Goal: Information Seeking & Learning: Learn about a topic

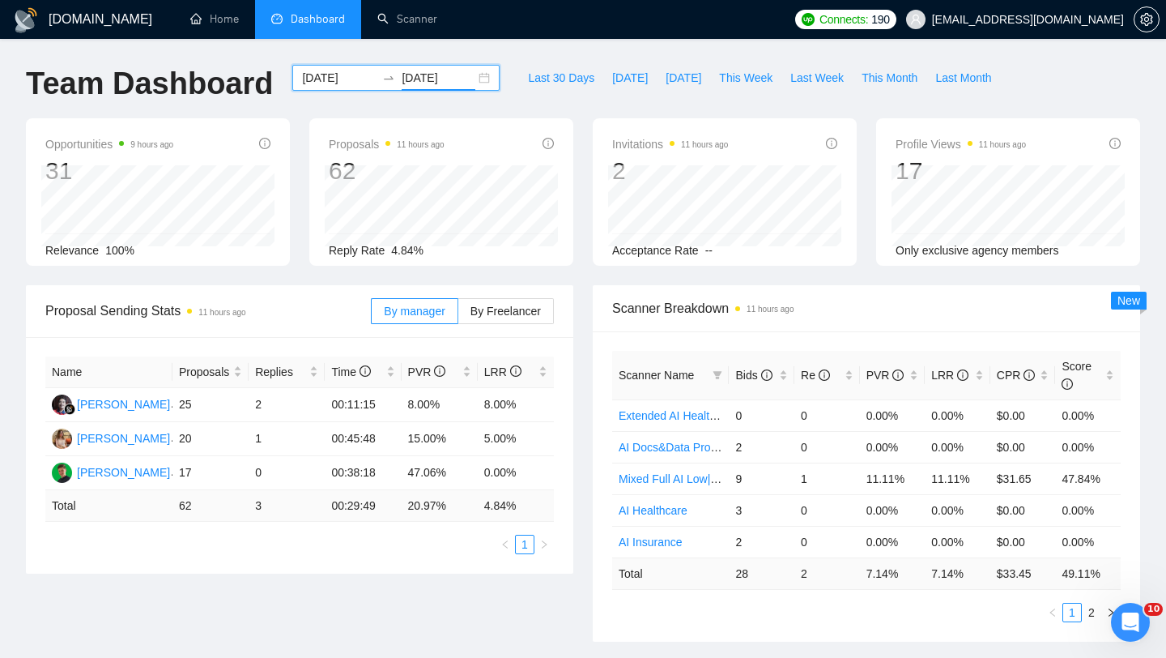
click at [471, 76] on div "2025-10-01 2025-10-09" at bounding box center [395, 78] width 207 height 26
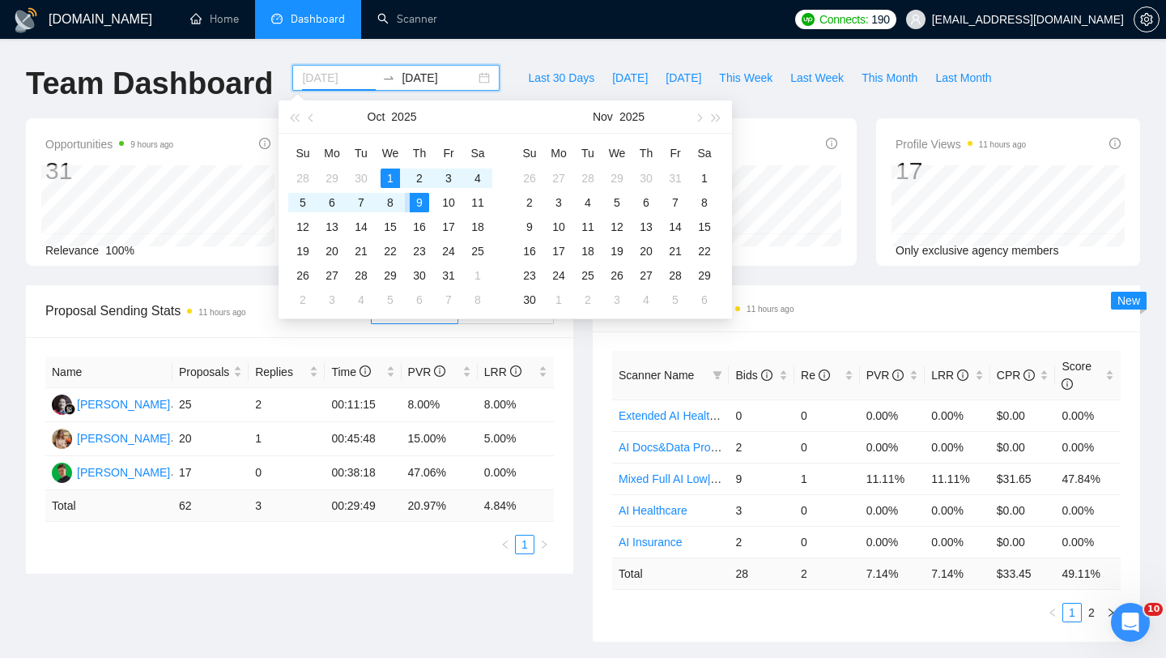
click at [421, 202] on div "9" at bounding box center [419, 202] width 19 height 19
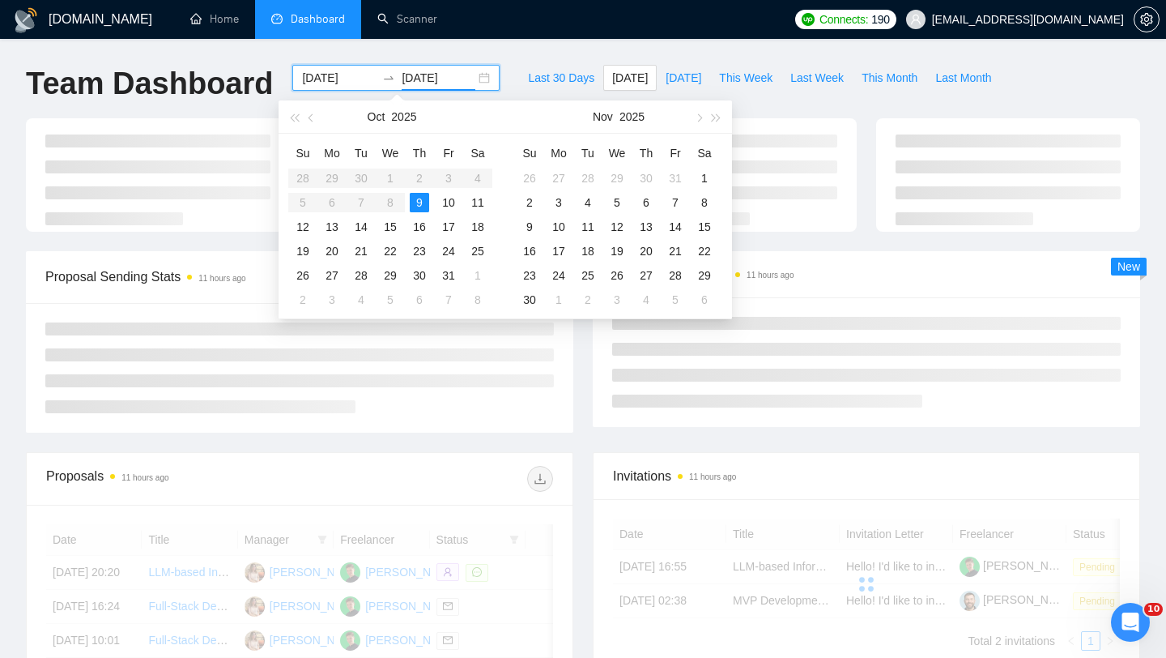
click at [400, 174] on table "Su Mo Tu We Th Fr Sa 28 29 30 1 2 3 4 5 6 7 8 9 10 11 12 13 14 15 16 17 18 19 2…" at bounding box center [390, 226] width 204 height 172
click at [421, 202] on div "9" at bounding box center [419, 202] width 19 height 19
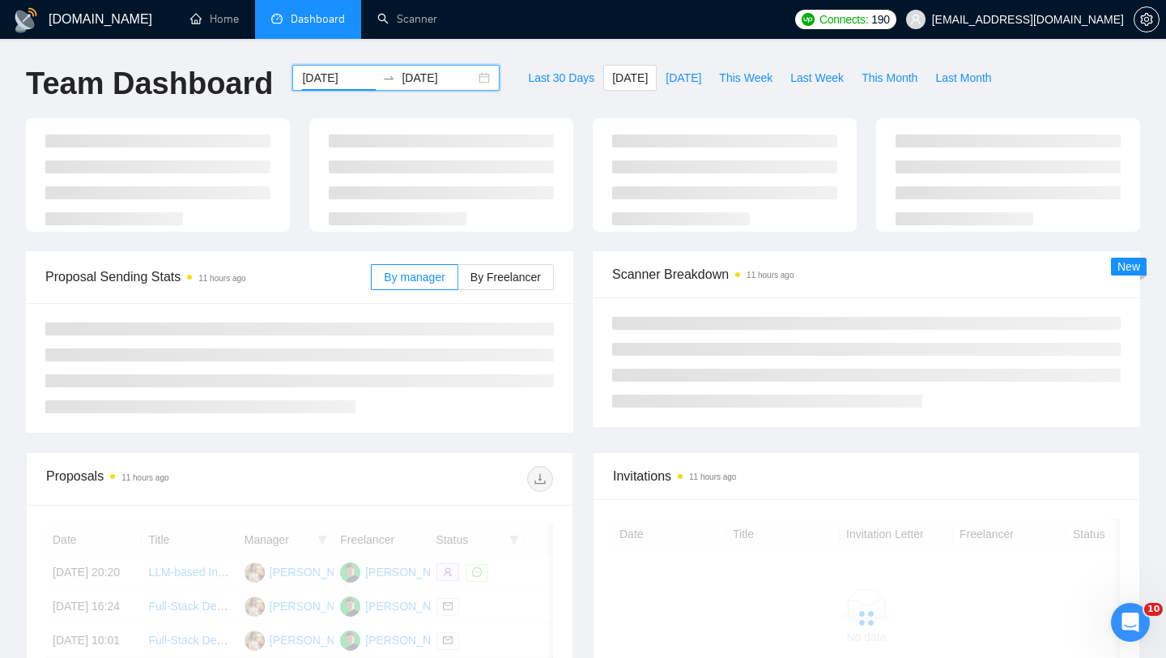
click at [347, 75] on input "2025-10-09" at bounding box center [339, 78] width 74 height 18
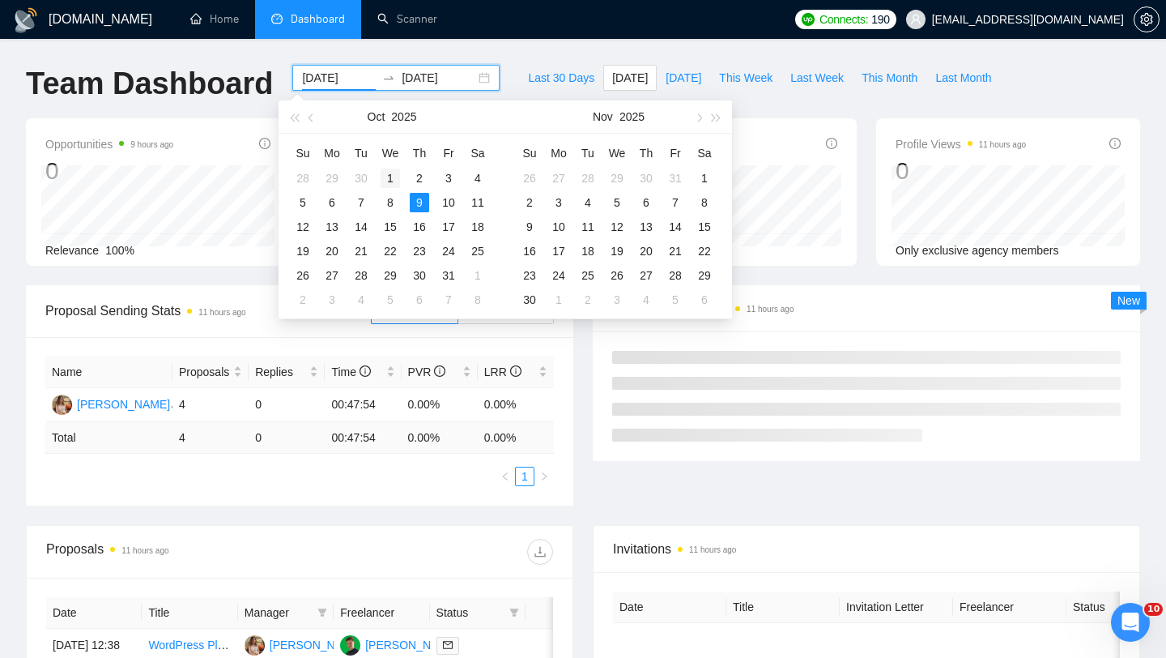
type input "[DATE]"
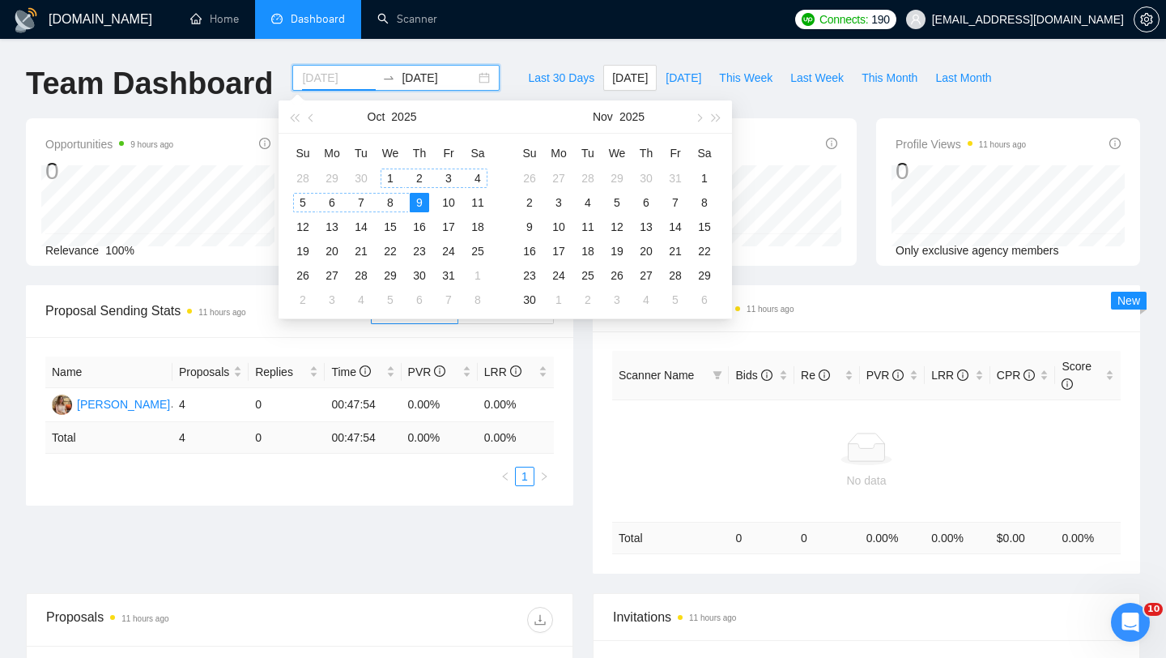
click at [384, 173] on div "1" at bounding box center [390, 177] width 19 height 19
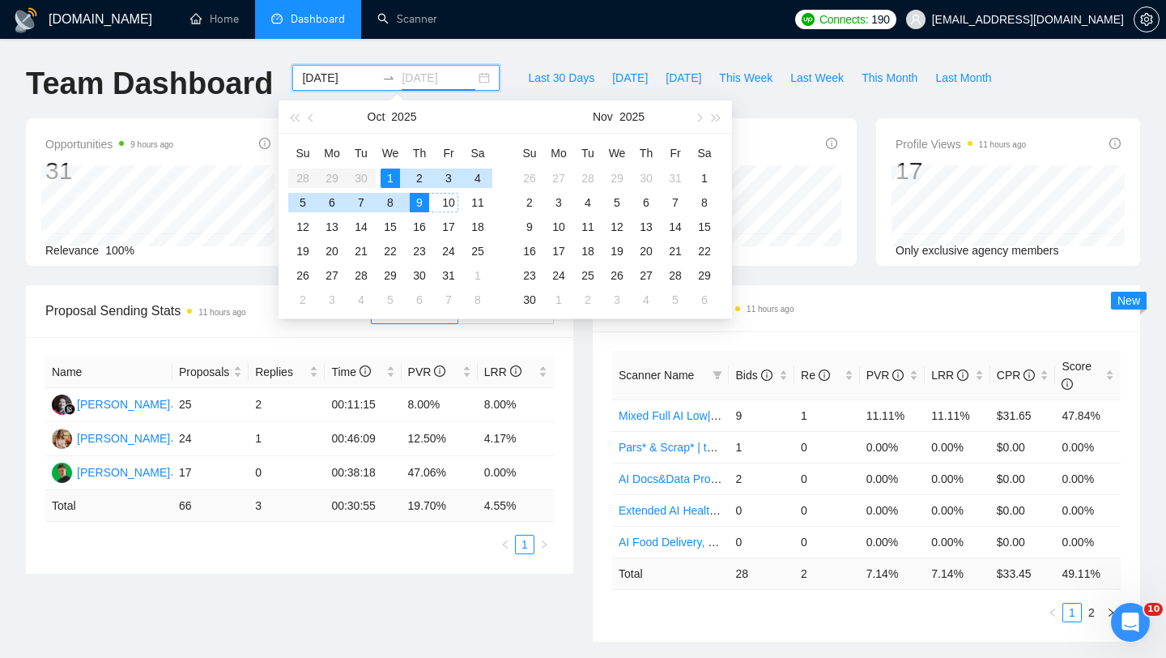
type input "2025-10-09"
click at [424, 204] on div "9" at bounding box center [419, 202] width 19 height 19
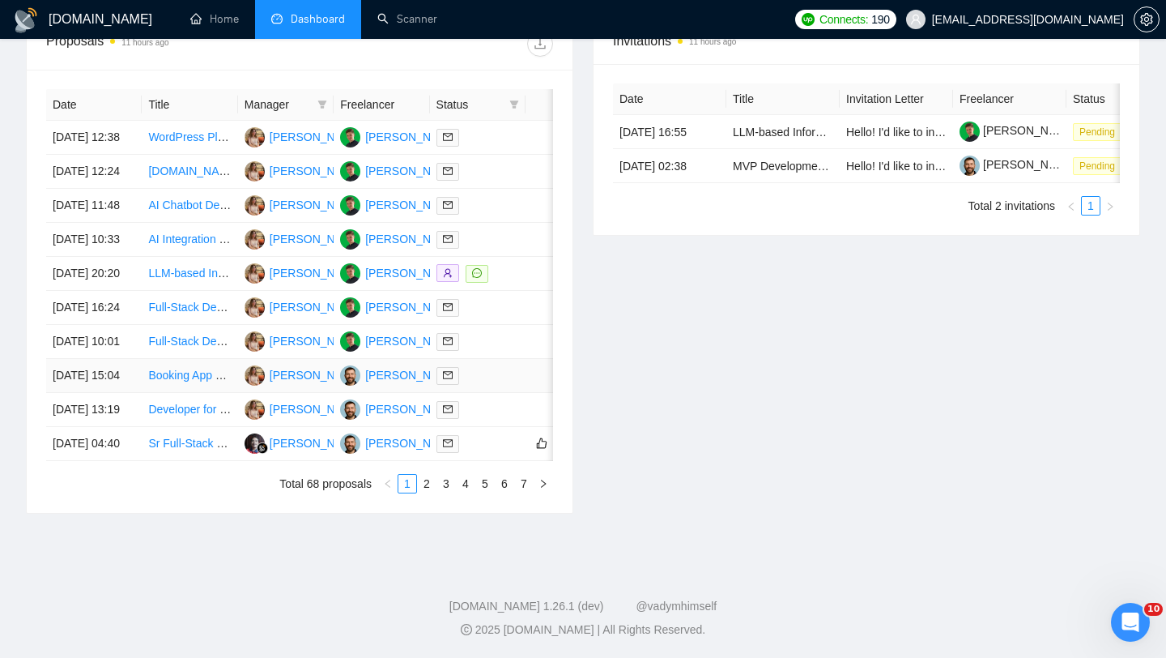
scroll to position [798, 0]
click at [126, 325] on td "[DATE] 10:01" at bounding box center [94, 342] width 96 height 34
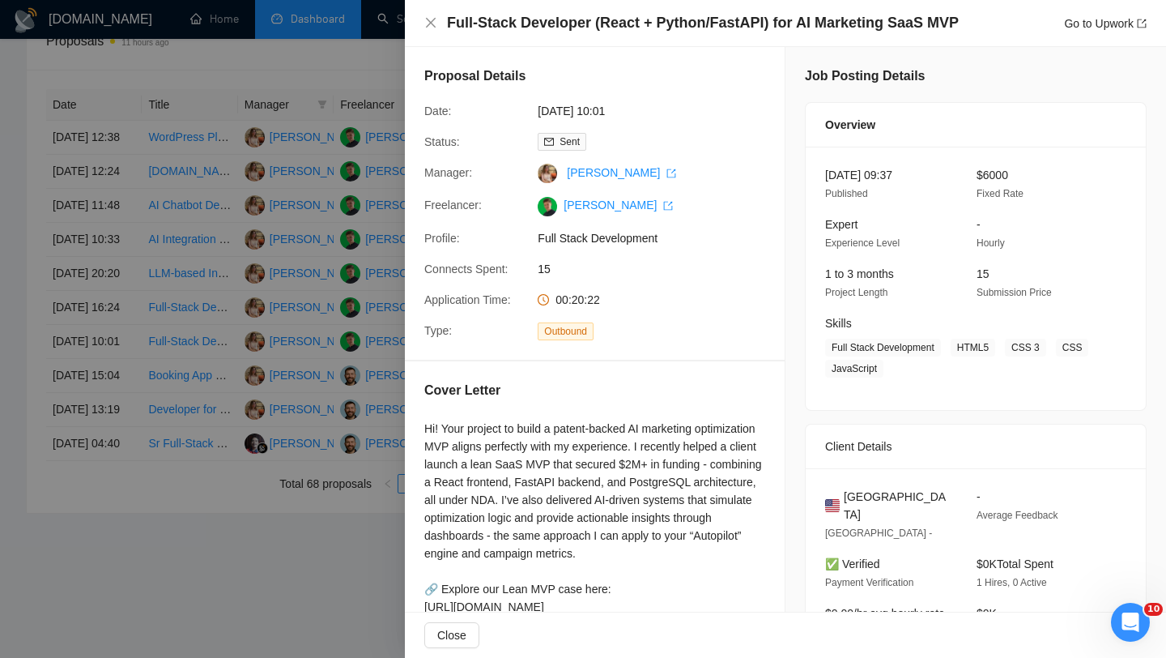
click at [492, 16] on h4 "Full-Stack Developer (React + Python/FastAPI) for AI Marketing SaaS MVP" at bounding box center [703, 23] width 512 height 20
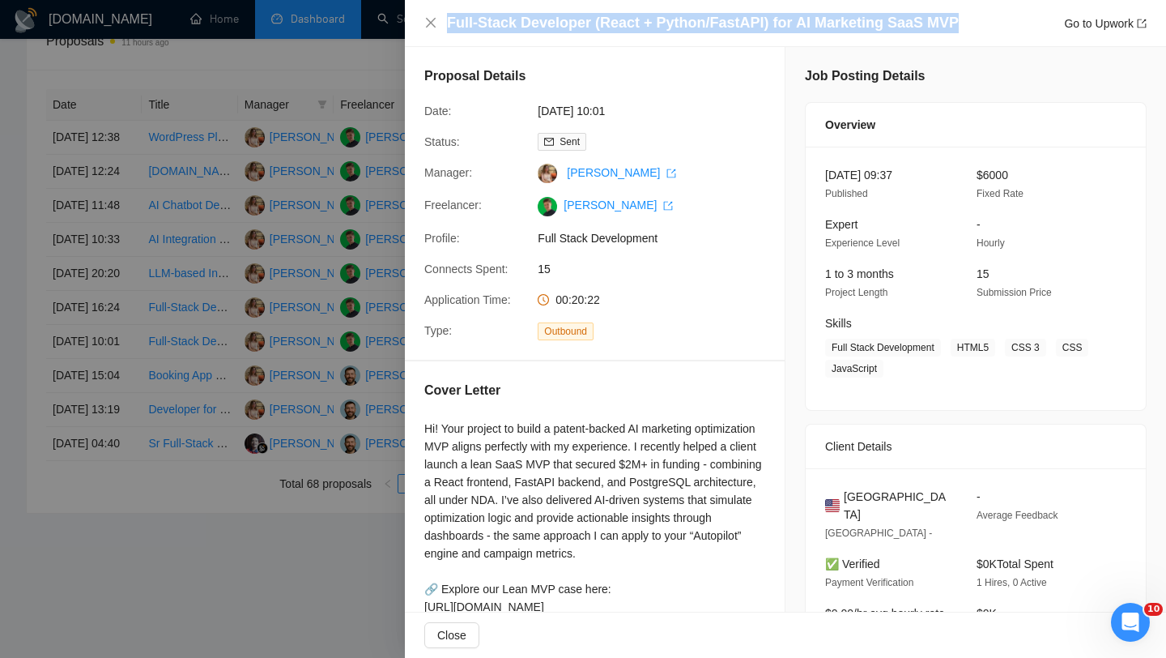
click at [492, 16] on h4 "Full-Stack Developer (React + Python/FastAPI) for AI Marketing SaaS MVP" at bounding box center [703, 23] width 512 height 20
copy h4 "Full-Stack Developer (React + Python/FastAPI) for AI Marketing SaaS MVP"
click at [429, 20] on icon "close" at bounding box center [430, 22] width 13 height 13
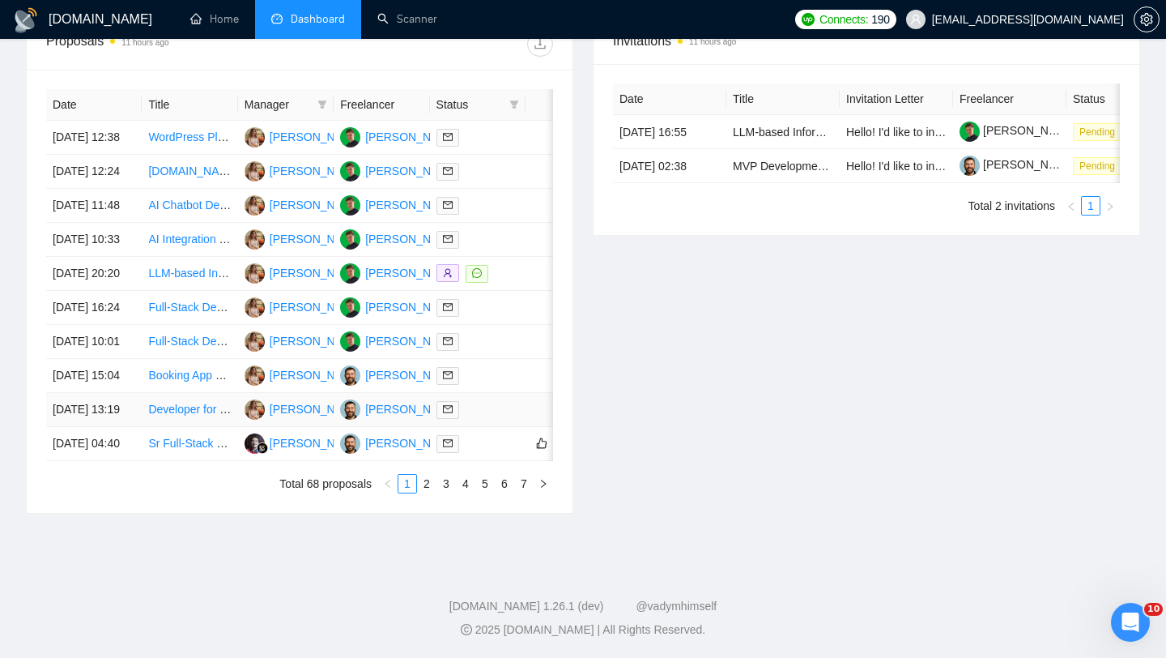
click at [129, 393] on td "[DATE] 13:19" at bounding box center [94, 410] width 96 height 34
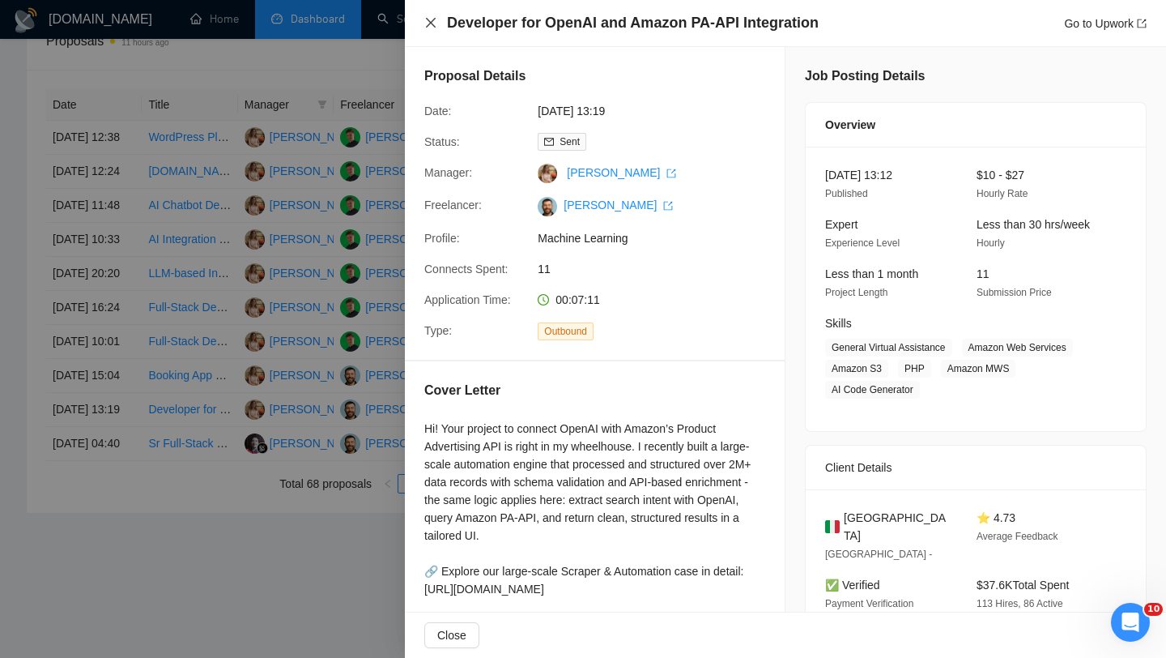
click at [435, 23] on icon "close" at bounding box center [430, 22] width 13 height 13
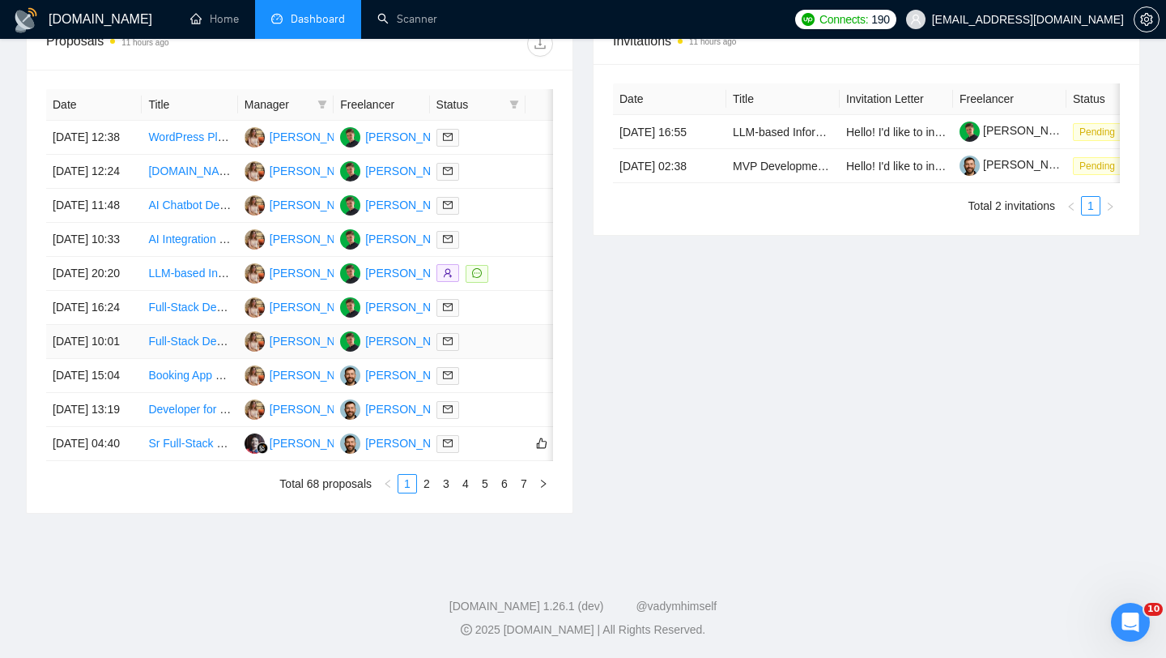
click at [132, 325] on td "[DATE] 10:01" at bounding box center [94, 342] width 96 height 34
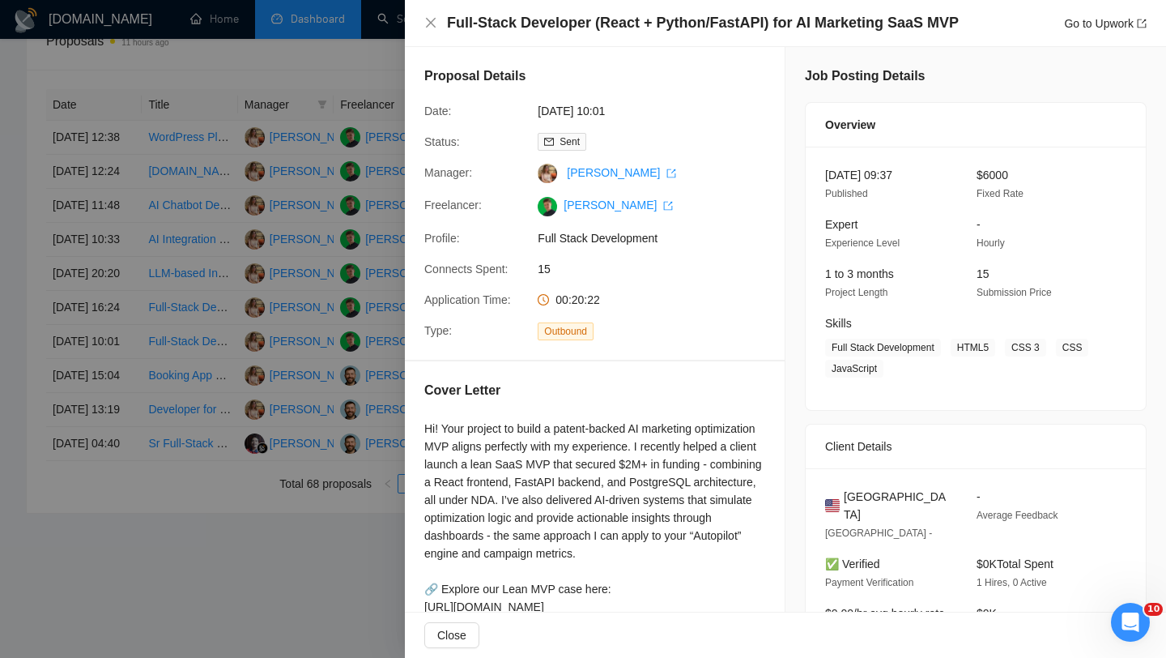
click at [562, 18] on h4 "Full-Stack Developer (React + Python/FastAPI) for AI Marketing SaaS MVP" at bounding box center [703, 23] width 512 height 20
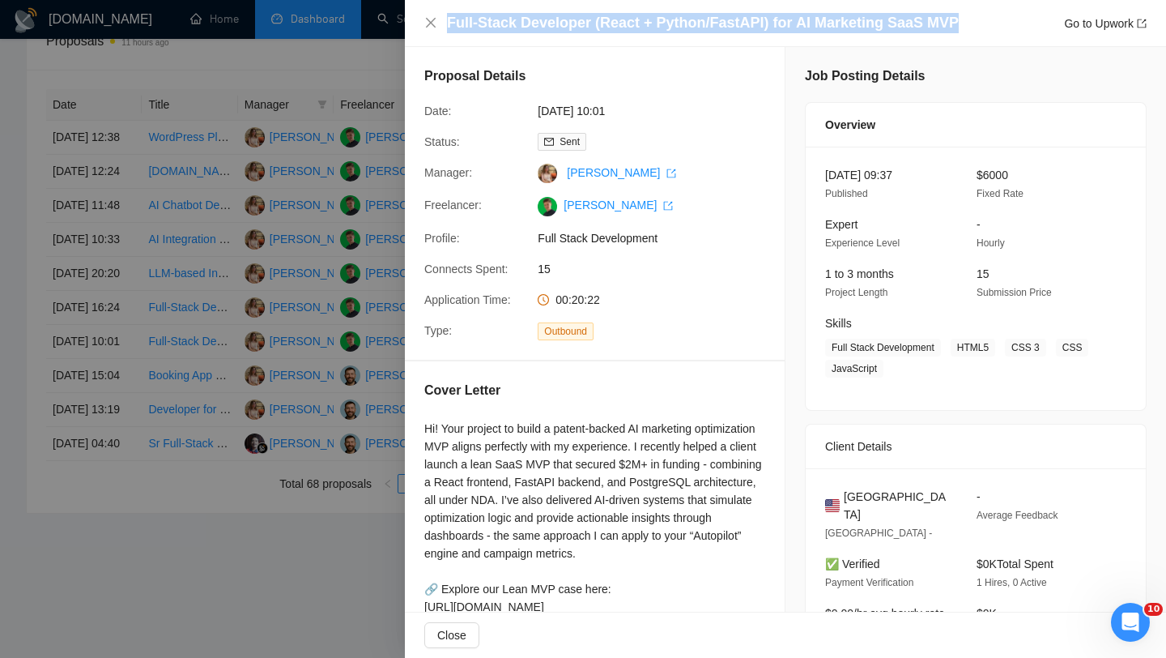
click at [562, 18] on h4 "Full-Stack Developer (React + Python/FastAPI) for AI Marketing SaaS MVP" at bounding box center [703, 23] width 512 height 20
copy h4 "Full-Stack Developer (React + Python/FastAPI) for AI Marketing SaaS MVP"
click at [433, 26] on icon "close" at bounding box center [431, 23] width 10 height 10
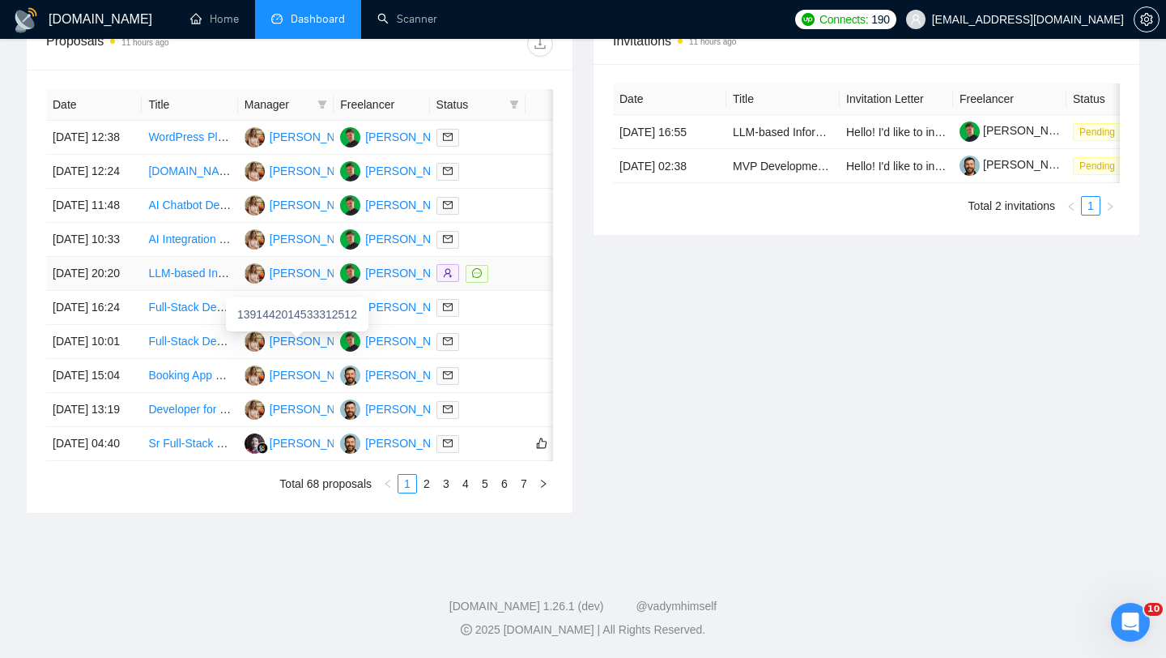
scroll to position [769, 0]
click at [115, 331] on td "[DATE] 10:01" at bounding box center [94, 342] width 96 height 34
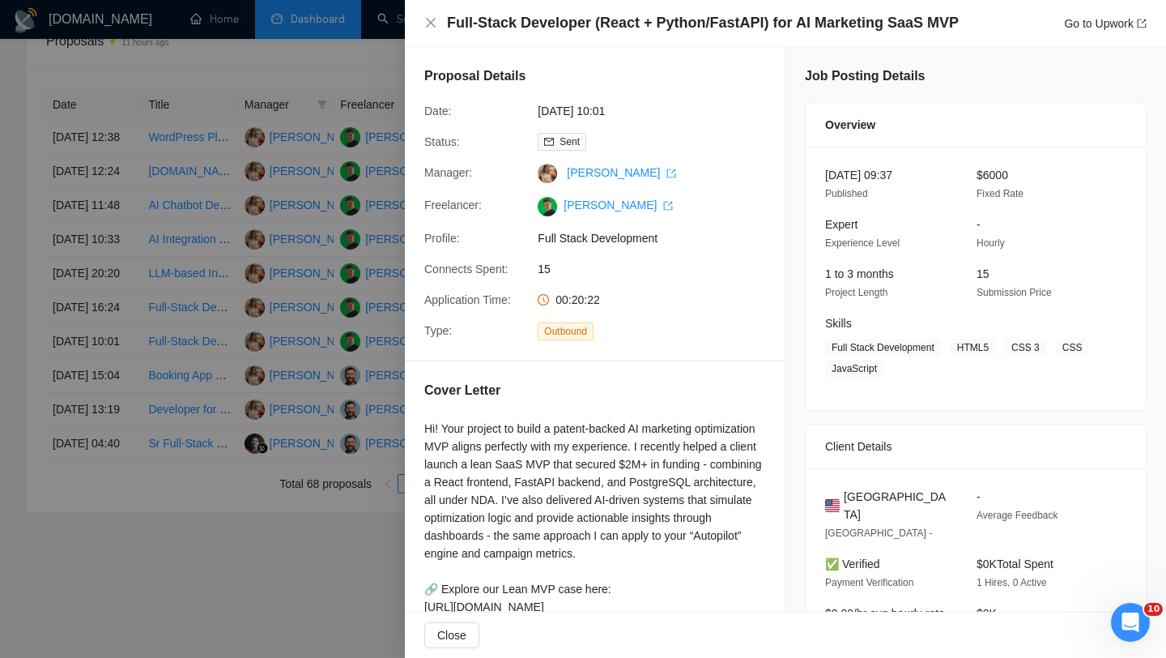
click at [466, 20] on h4 "Full-Stack Developer (React + Python/FastAPI) for AI Marketing SaaS MVP" at bounding box center [703, 23] width 512 height 20
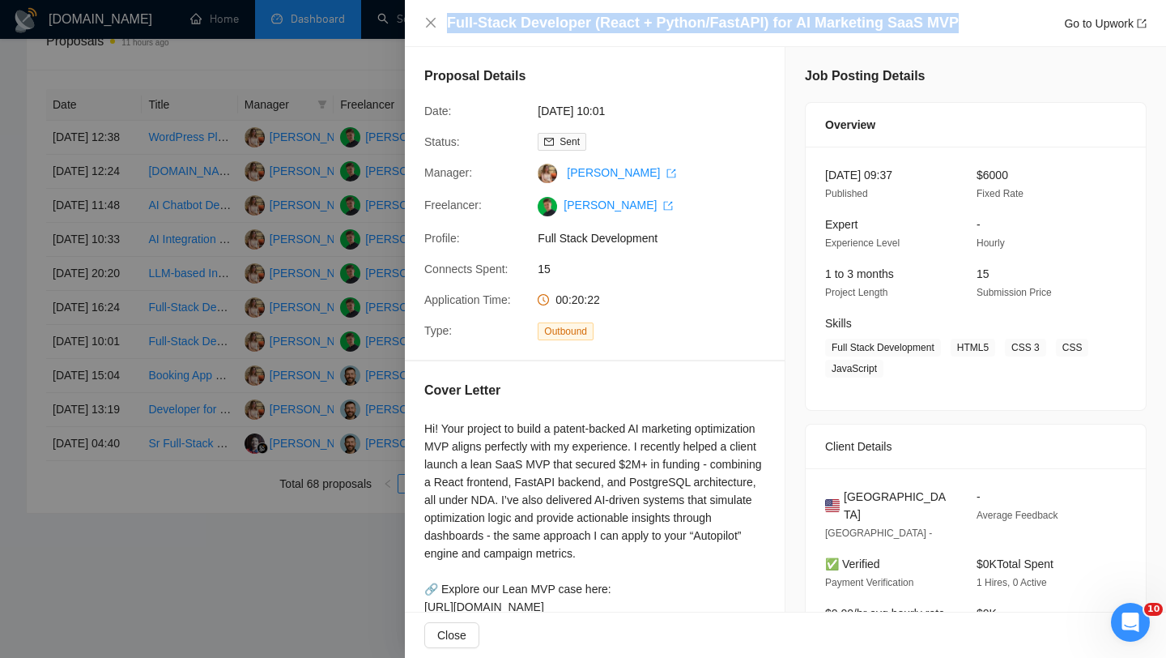
click at [466, 20] on h4 "Full-Stack Developer (React + Python/FastAPI) for AI Marketing SaaS MVP" at bounding box center [703, 23] width 512 height 20
copy h4 "Full-Stack Developer (React + Python/FastAPI) for AI Marketing SaaS MVP"
click at [433, 19] on icon "close" at bounding box center [431, 23] width 10 height 10
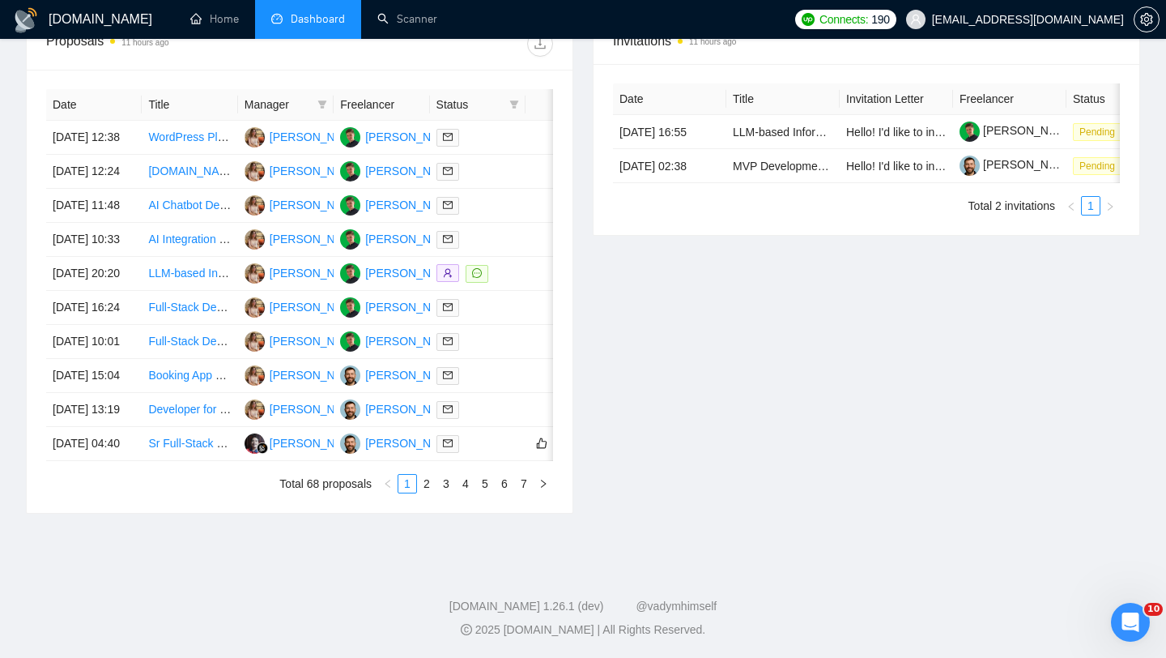
click at [329, 24] on span "Dashboard" at bounding box center [318, 19] width 54 height 14
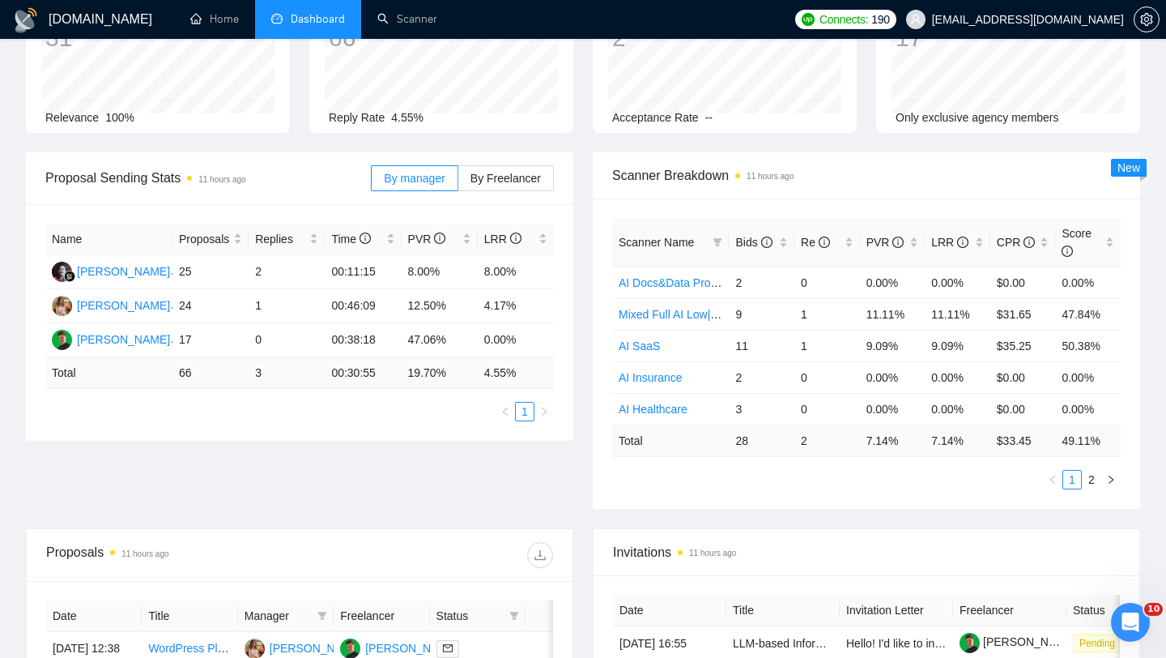
scroll to position [0, 0]
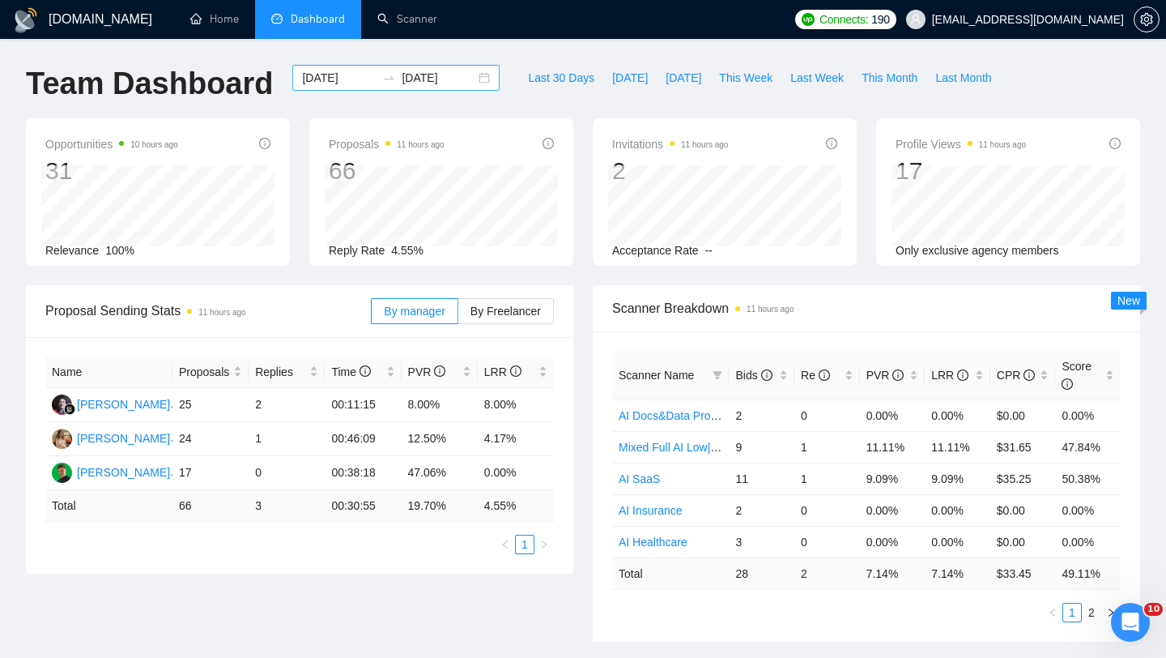
click at [468, 81] on div "2025-10-01 2025-10-09" at bounding box center [395, 78] width 207 height 26
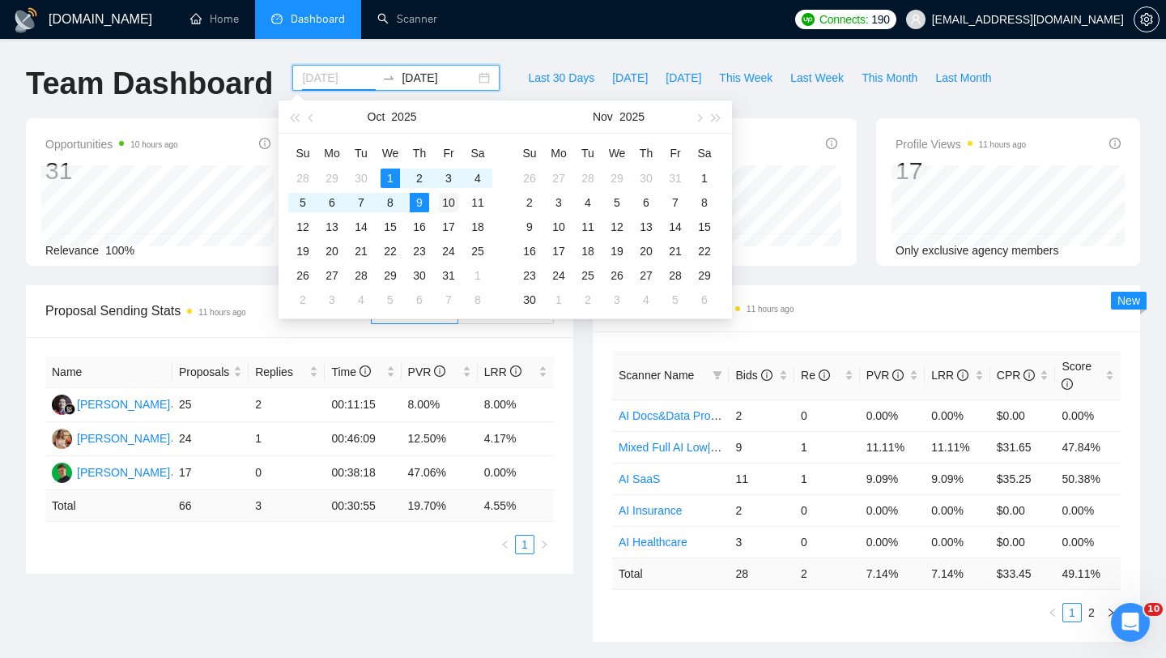
type input "[DATE]"
click at [443, 204] on div "10" at bounding box center [448, 202] width 19 height 19
click at [433, 198] on table "Su Mo Tu We Th Fr Sa 28 29 30 1 2 3 4 5 6 7 8 9 10 11 12 13 14 15 16 17 18 19 2…" at bounding box center [390, 226] width 204 height 172
click at [346, 79] on input "[DATE]" at bounding box center [339, 78] width 74 height 18
type input "[DATE]"
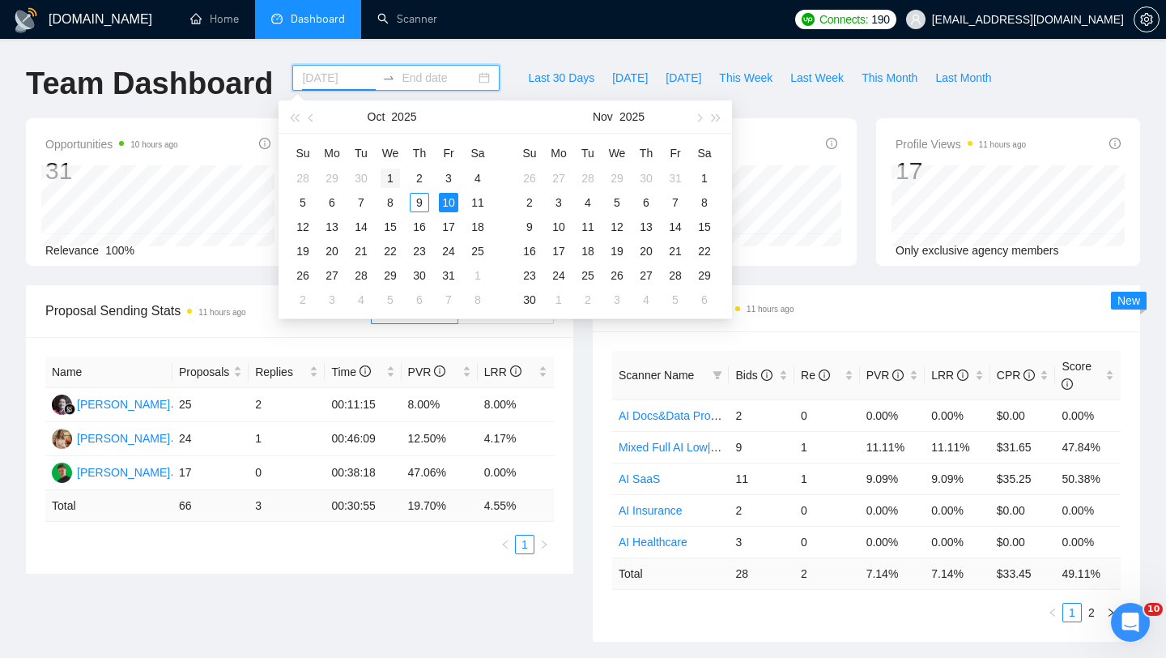
click at [390, 178] on div "1" at bounding box center [390, 177] width 19 height 19
type input "[DATE]"
click at [451, 200] on div "10" at bounding box center [448, 202] width 19 height 19
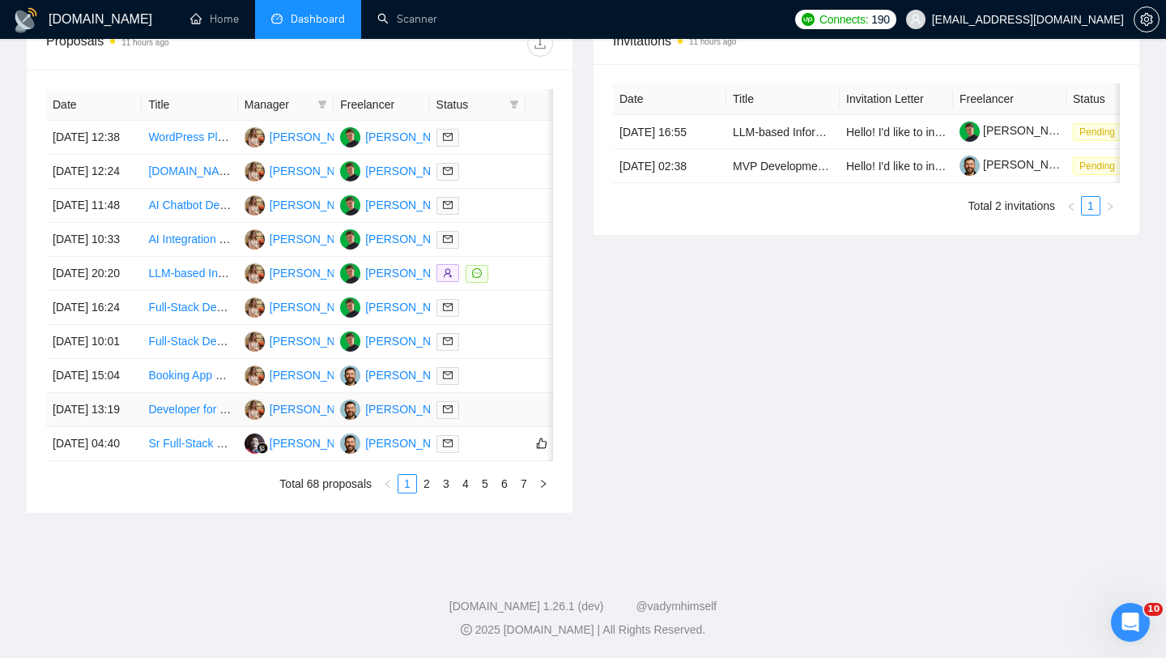
scroll to position [711, 0]
click at [109, 359] on td "[DATE] 10:01" at bounding box center [94, 342] width 96 height 34
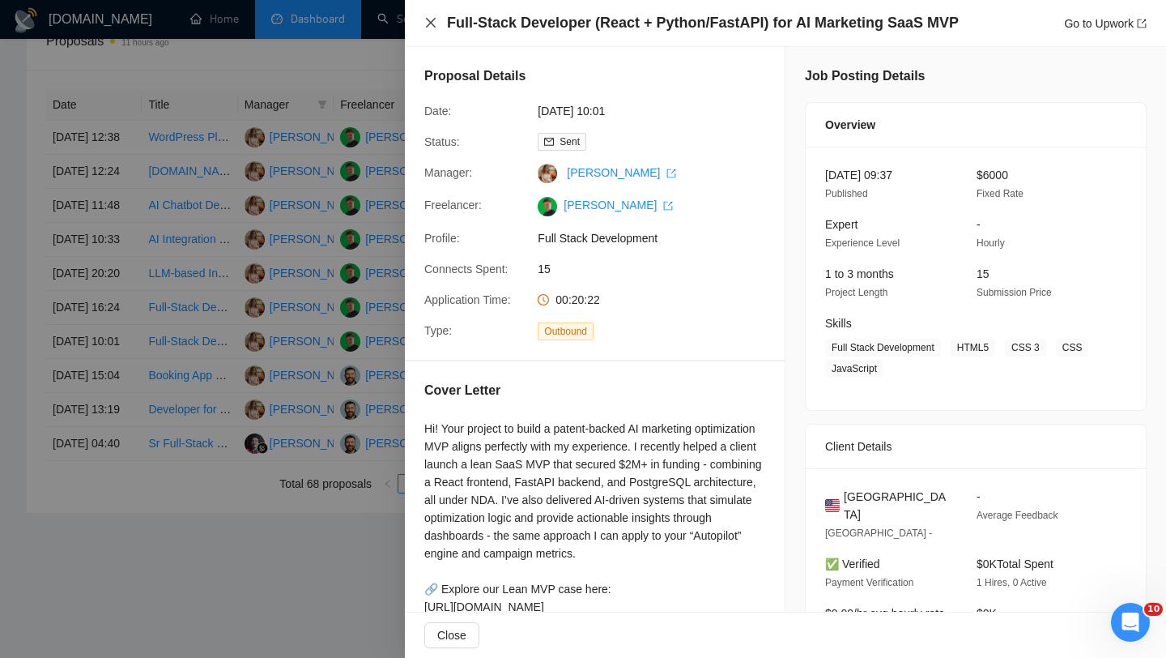
click at [433, 20] on icon "close" at bounding box center [431, 23] width 10 height 10
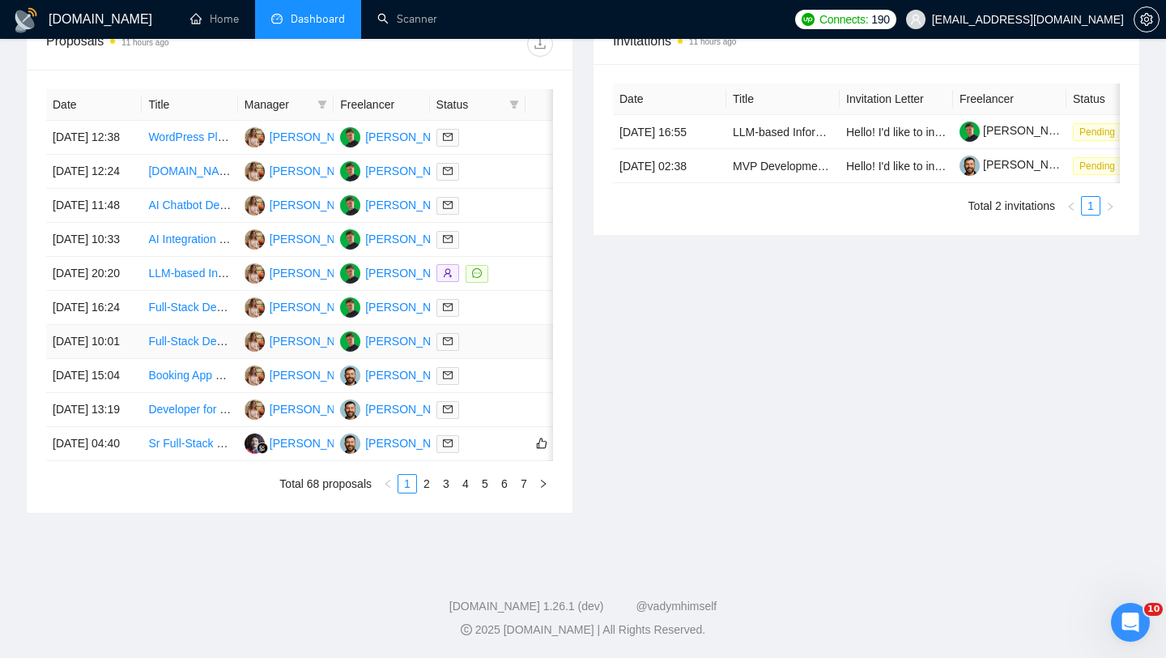
click at [127, 359] on td "[DATE] 10:01" at bounding box center [94, 342] width 96 height 34
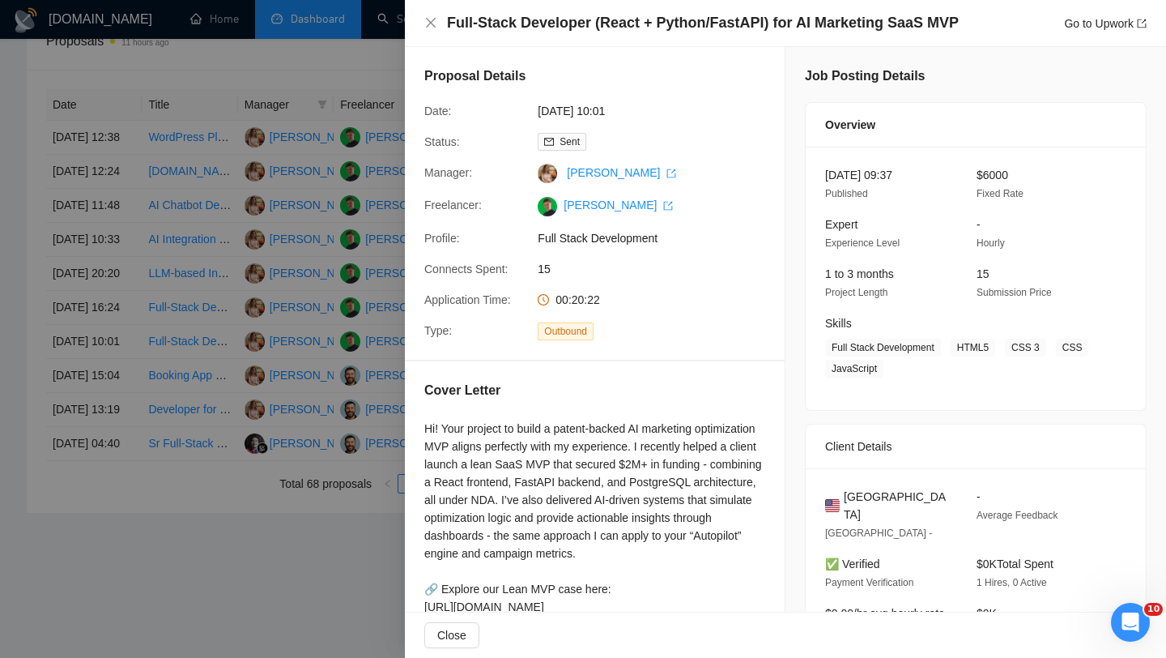
click at [531, 19] on h4 "Full-Stack Developer (React + Python/FastAPI) for AI Marketing SaaS MVP" at bounding box center [703, 23] width 512 height 20
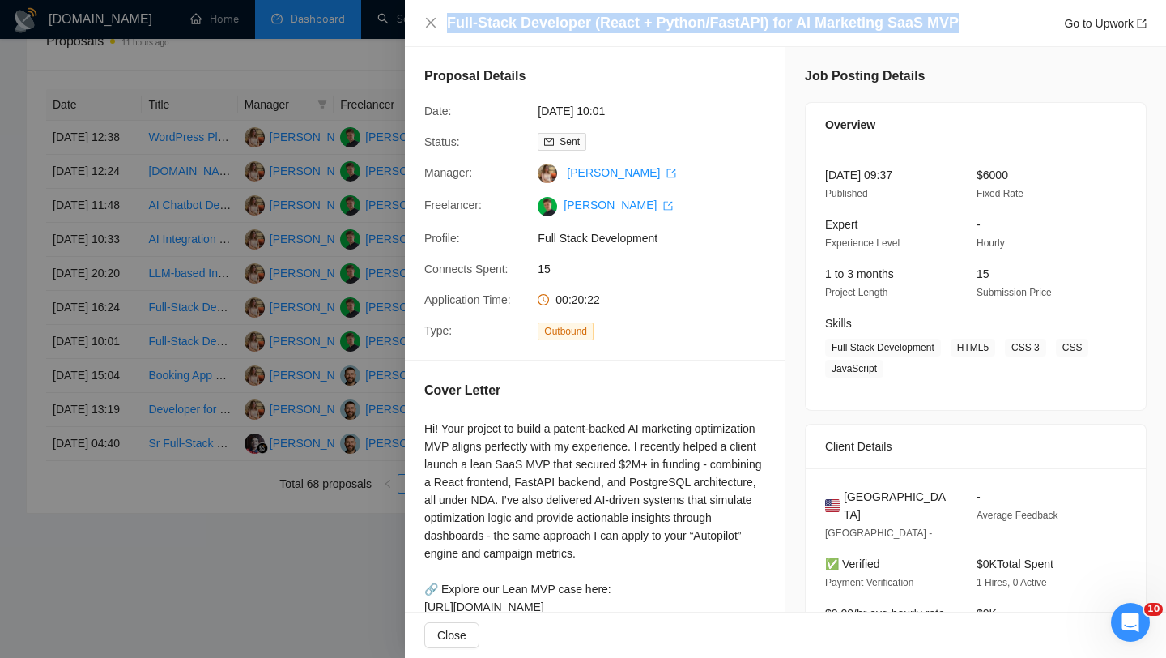
click at [531, 19] on h4 "Full-Stack Developer (React + Python/FastAPI) for AI Marketing SaaS MVP" at bounding box center [703, 23] width 512 height 20
copy h4 "Full-Stack Developer (React + Python/FastAPI) for AI Marketing SaaS MVP"
click at [428, 21] on icon "close" at bounding box center [430, 22] width 13 height 13
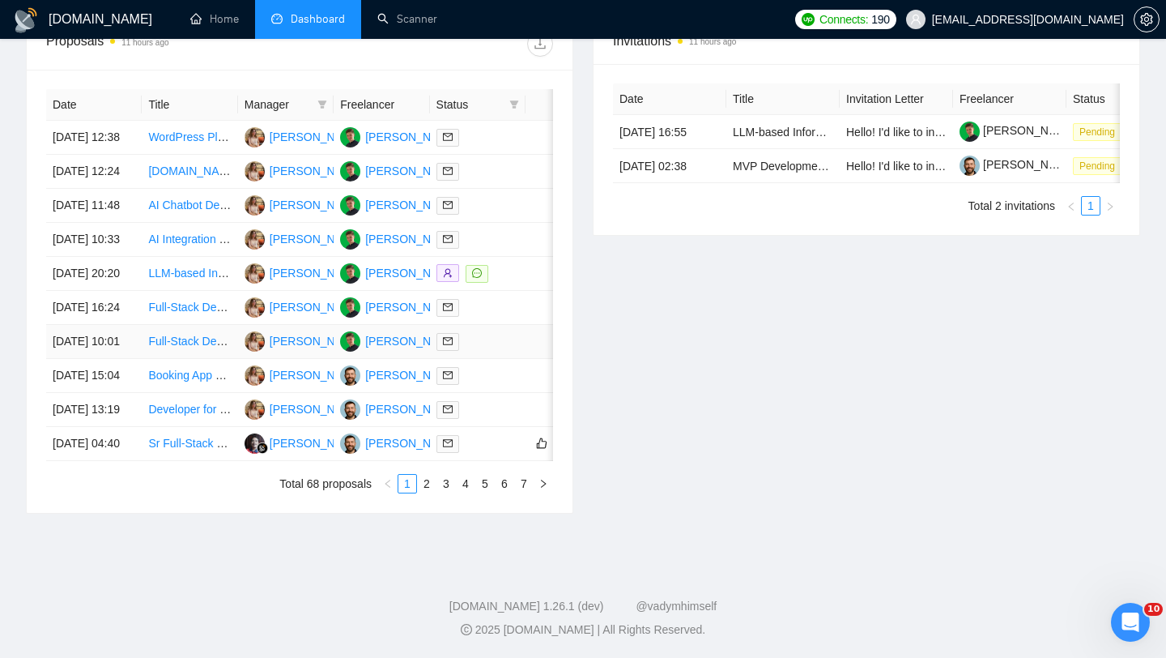
click at [171, 359] on td "Full-Stack Developer (React + Python/FastAPI) for AI Marketing SaaS MVP" at bounding box center [190, 342] width 96 height 34
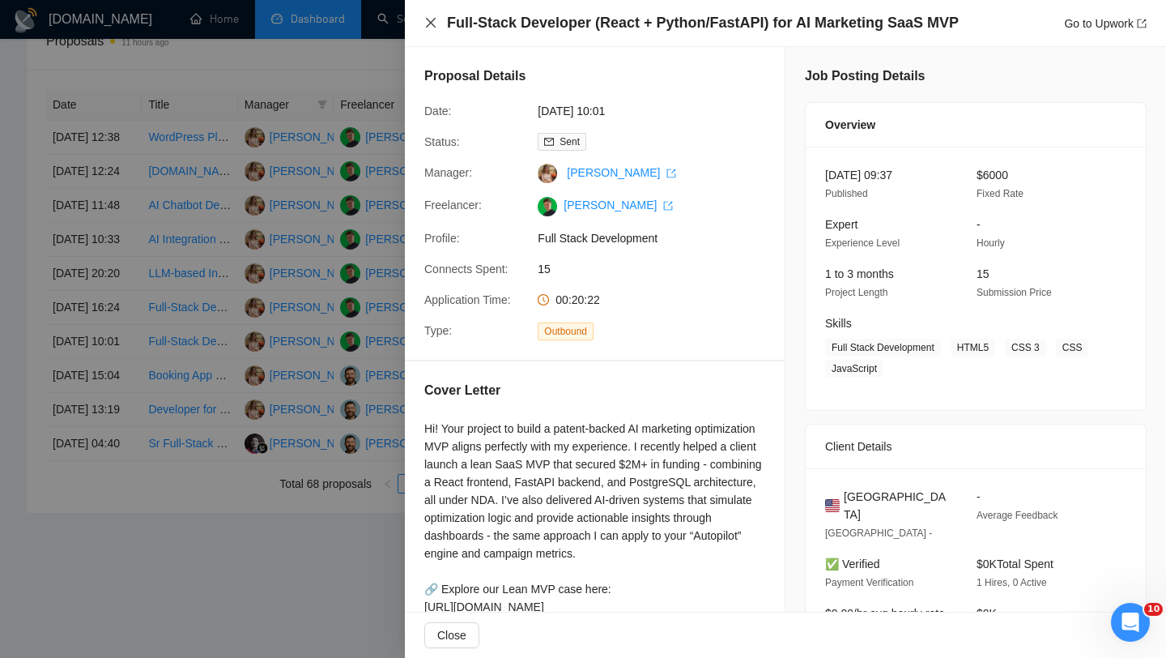
click at [428, 20] on icon "close" at bounding box center [431, 23] width 10 height 10
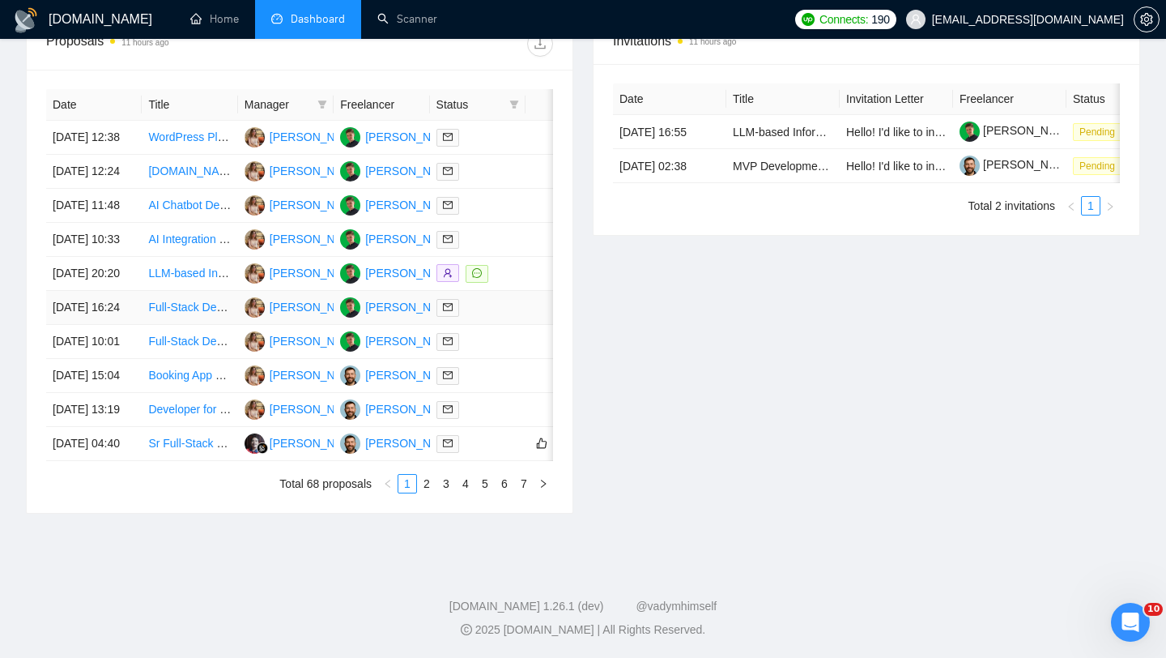
click at [210, 313] on link "Full-Stack Developer for AI-Powered Estimating MVP" at bounding box center [281, 306] width 267 height 13
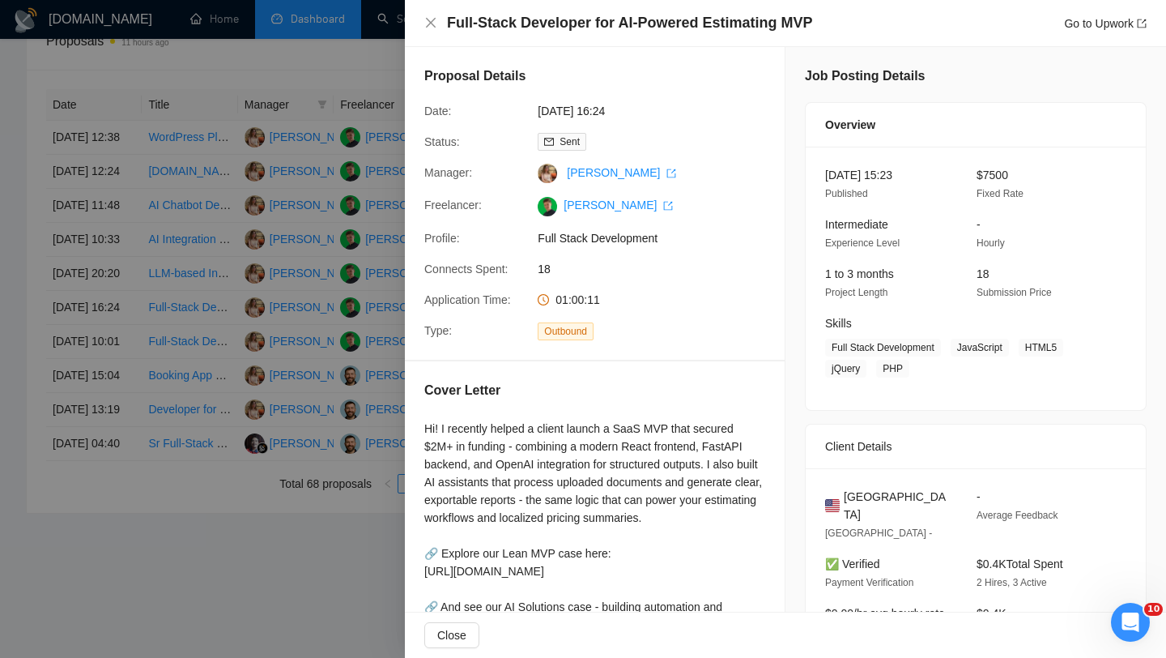
click at [161, 325] on div at bounding box center [583, 329] width 1166 height 658
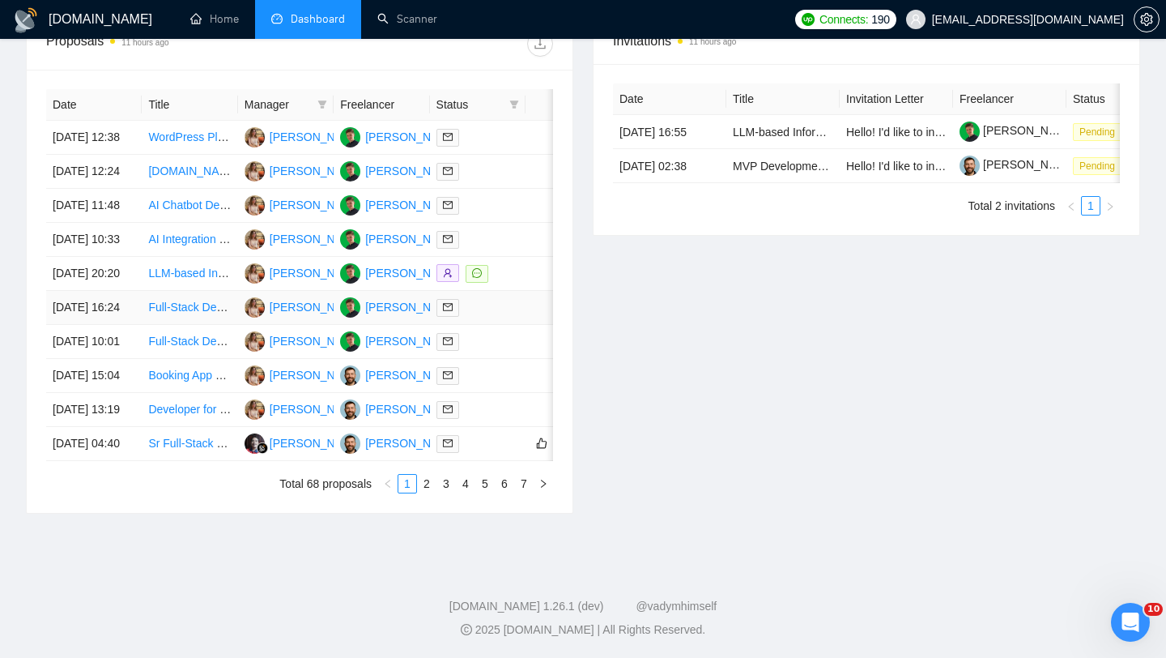
click at [165, 313] on link "Full-Stack Developer for AI-Powered Estimating MVP" at bounding box center [281, 306] width 267 height 13
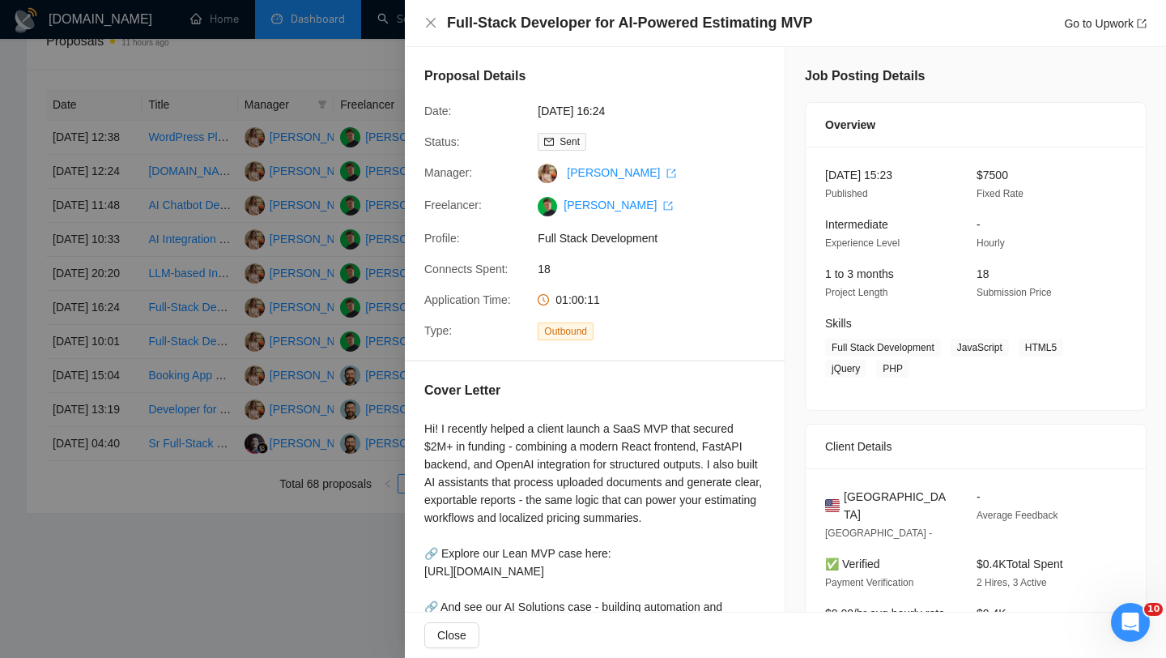
click at [124, 311] on div at bounding box center [583, 329] width 1166 height 658
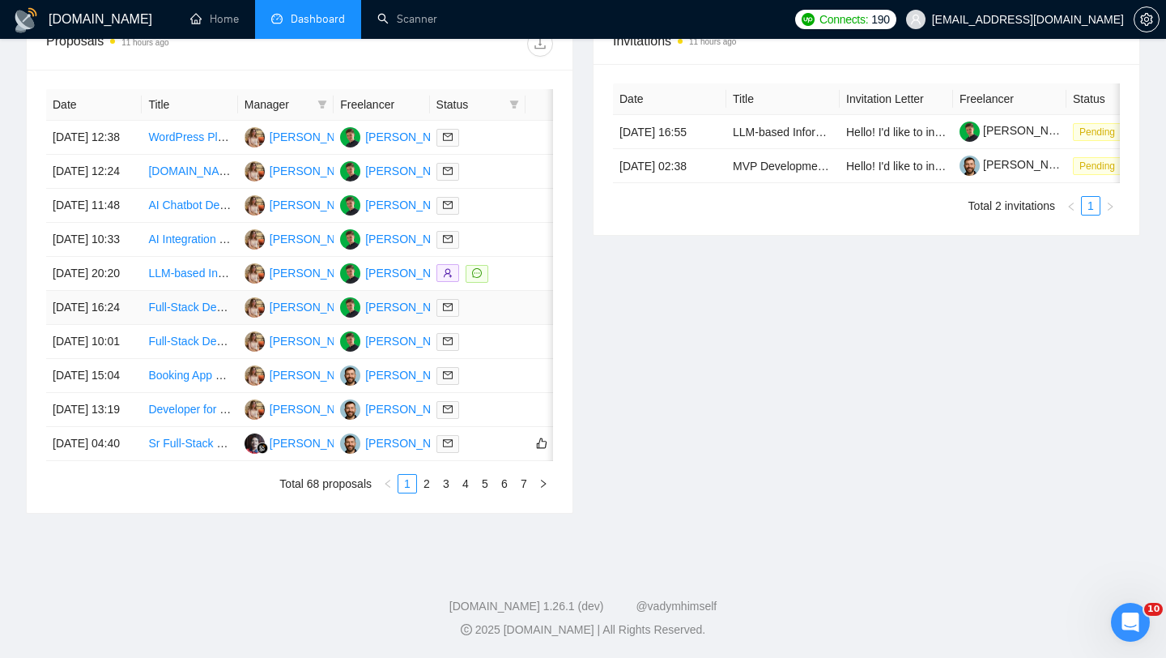
click at [124, 325] on td "[DATE] 16:24" at bounding box center [94, 308] width 96 height 34
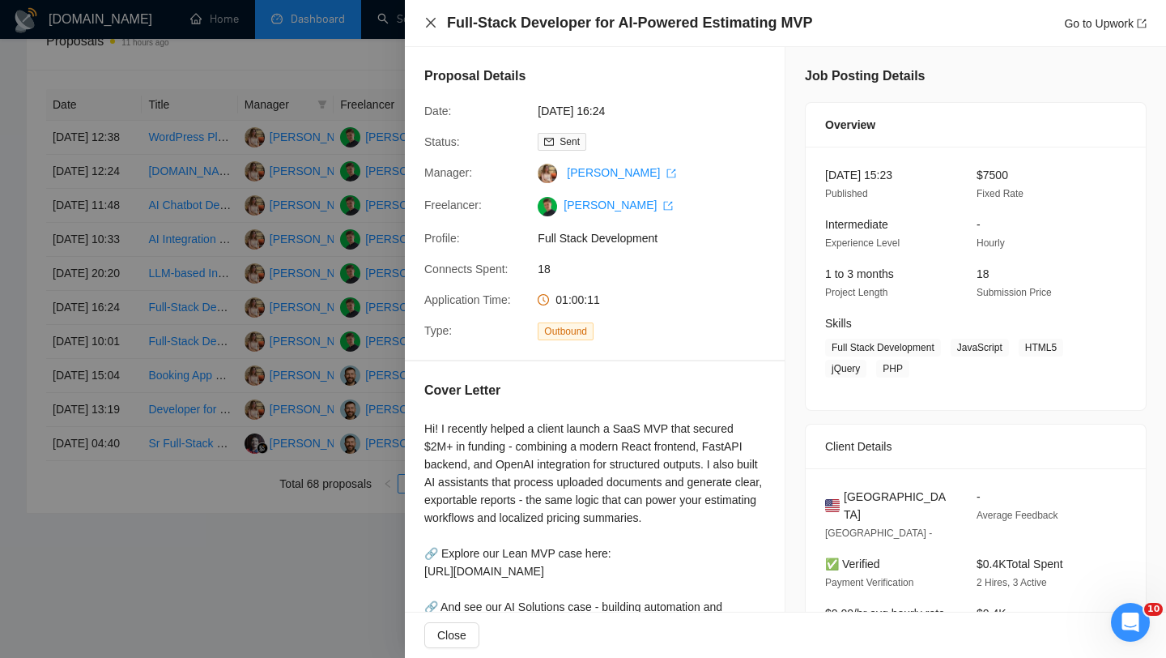
click at [424, 26] on icon "close" at bounding box center [430, 22] width 13 height 13
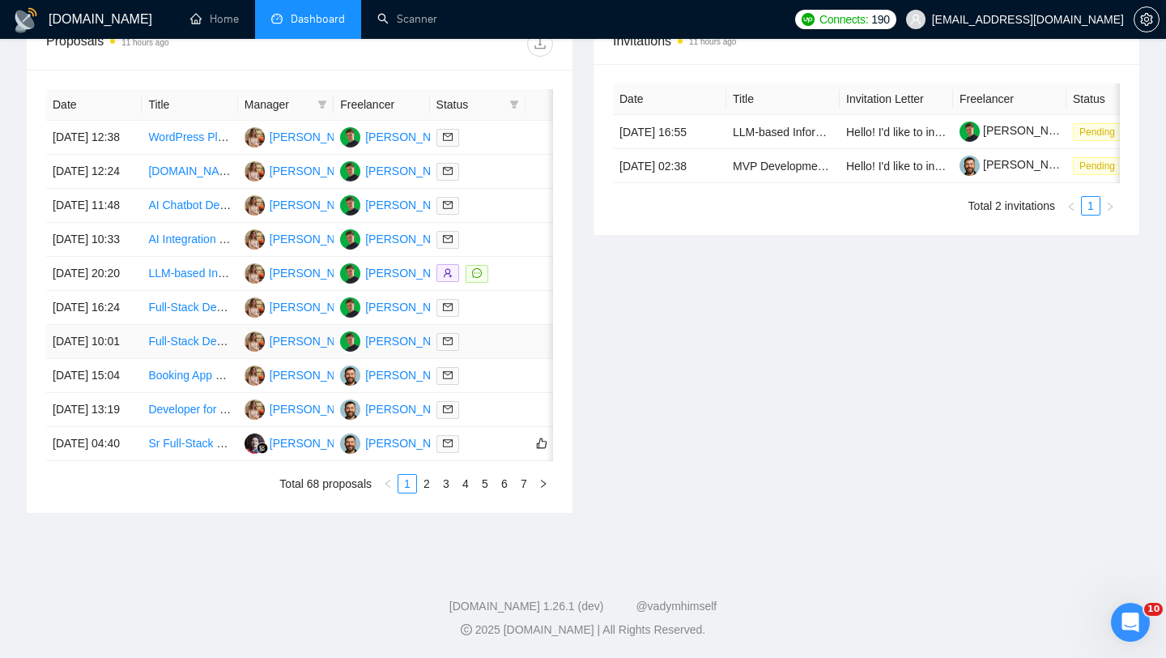
click at [125, 359] on td "[DATE] 10:01" at bounding box center [94, 342] width 96 height 34
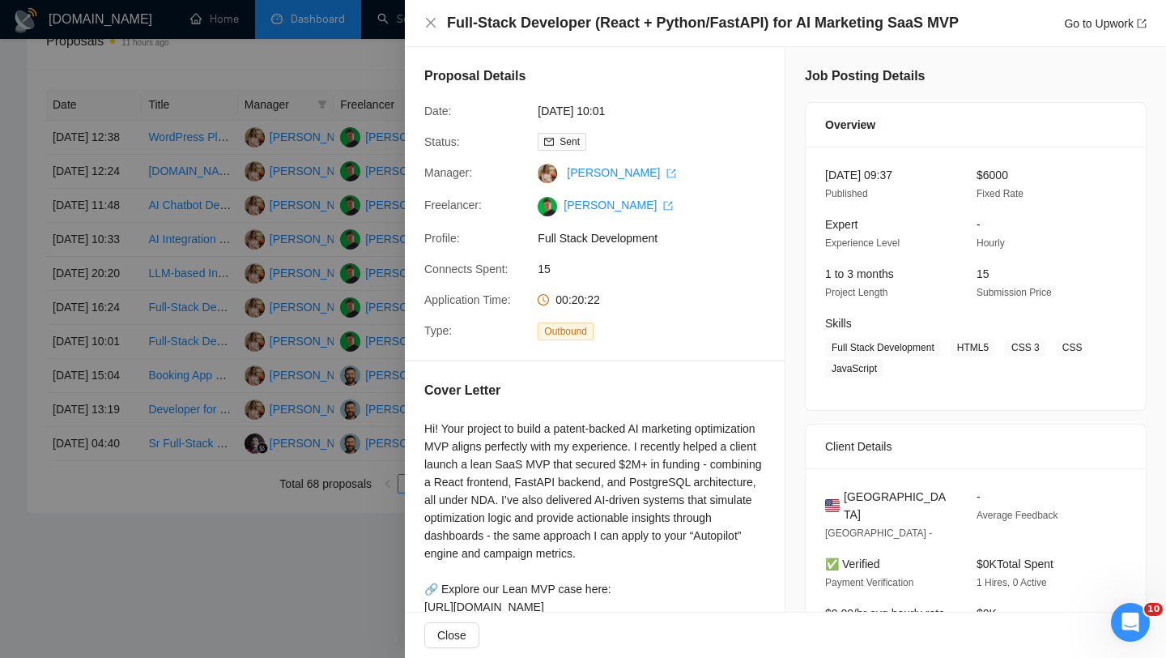
click at [559, 17] on h4 "Full-Stack Developer (React + Python/FastAPI) for AI Marketing SaaS MVP" at bounding box center [703, 23] width 512 height 20
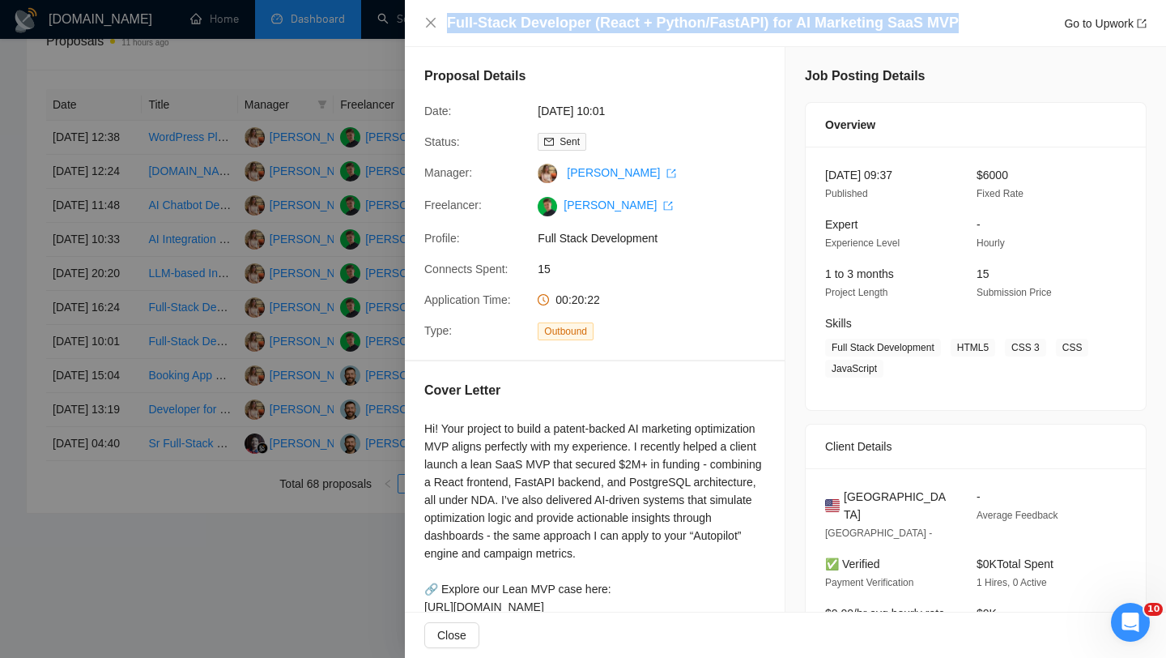
click at [559, 17] on h4 "Full-Stack Developer (React + Python/FastAPI) for AI Marketing SaaS MVP" at bounding box center [703, 23] width 512 height 20
click at [433, 23] on icon "close" at bounding box center [430, 22] width 13 height 13
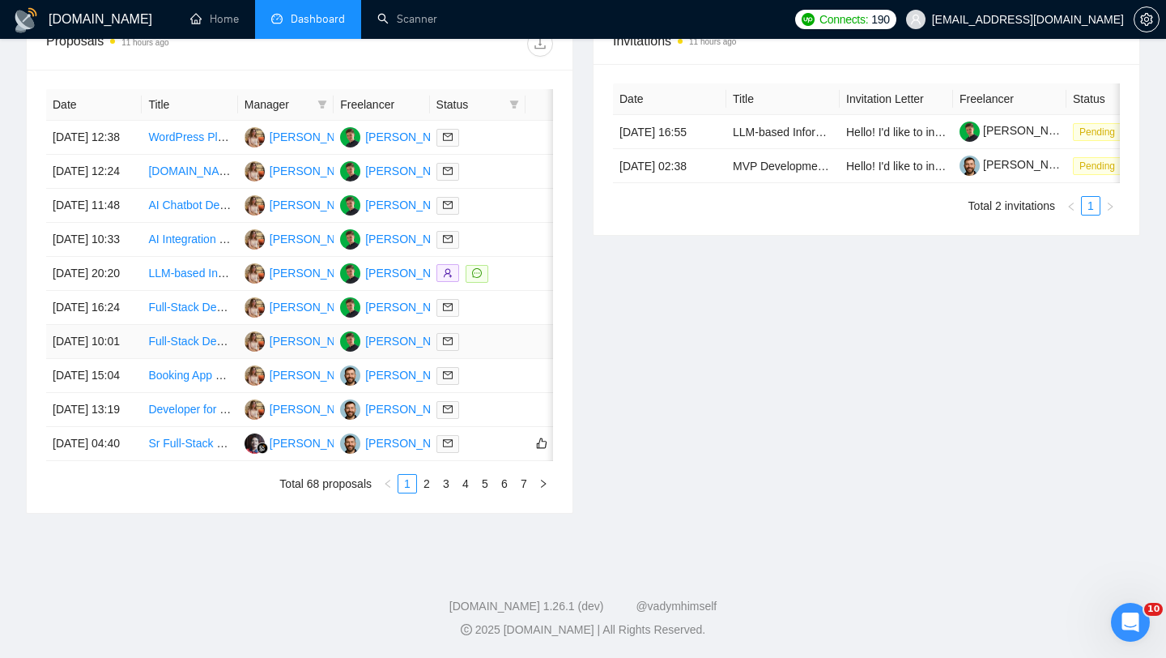
click at [130, 359] on td "[DATE] 10:01" at bounding box center [94, 342] width 96 height 34
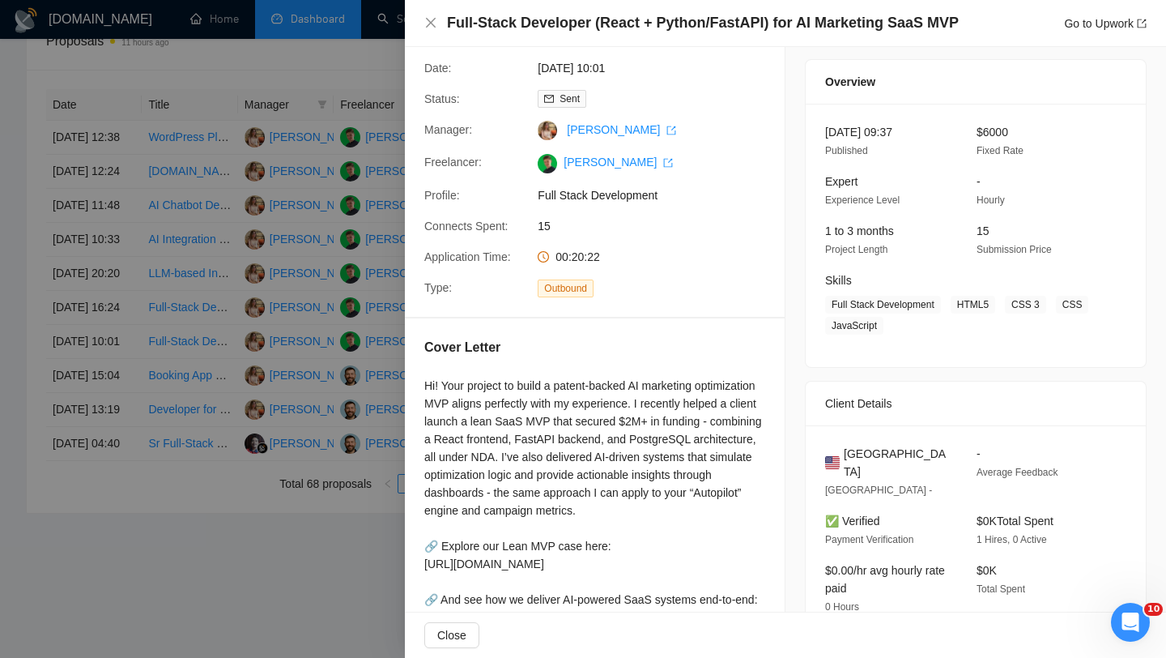
scroll to position [49, 0]
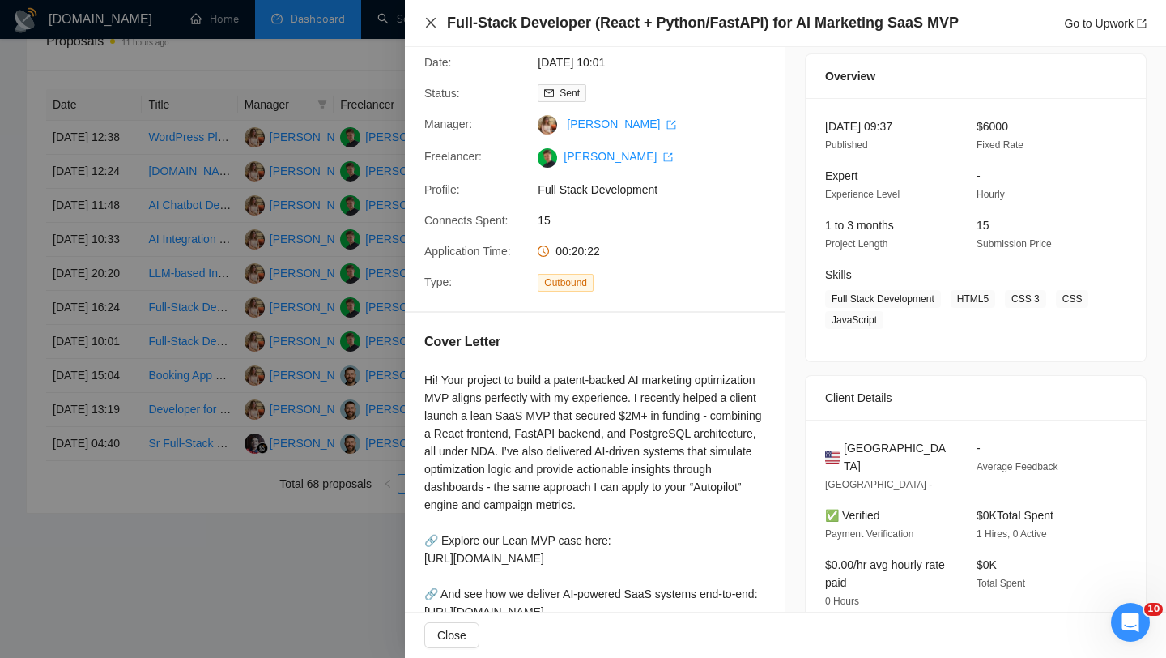
click at [427, 19] on icon "close" at bounding box center [430, 22] width 13 height 13
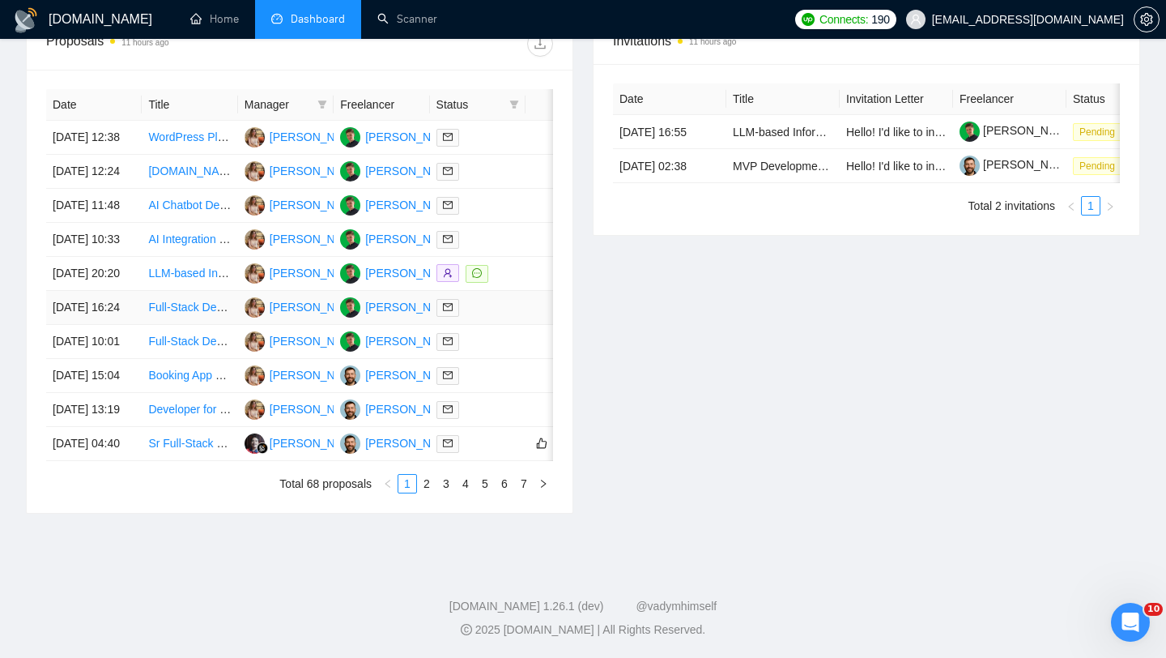
click at [137, 325] on td "[DATE] 16:24" at bounding box center [94, 308] width 96 height 34
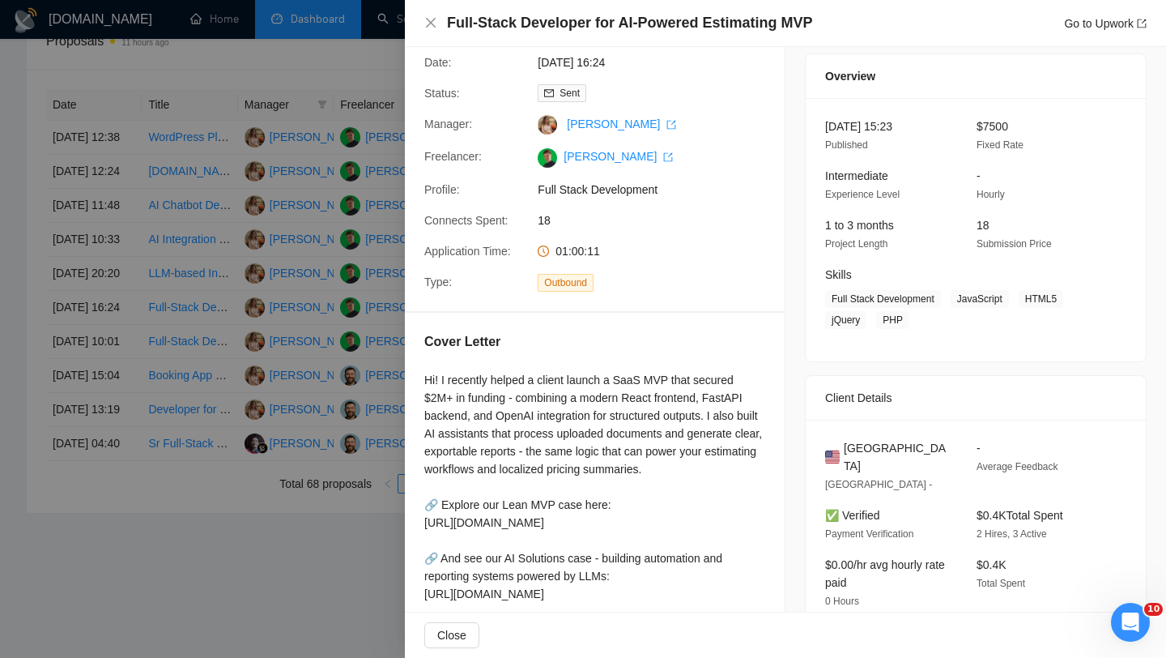
click at [528, 27] on h4 "Full-Stack Developer for AI-Powered Estimating MVP" at bounding box center [629, 23] width 365 height 20
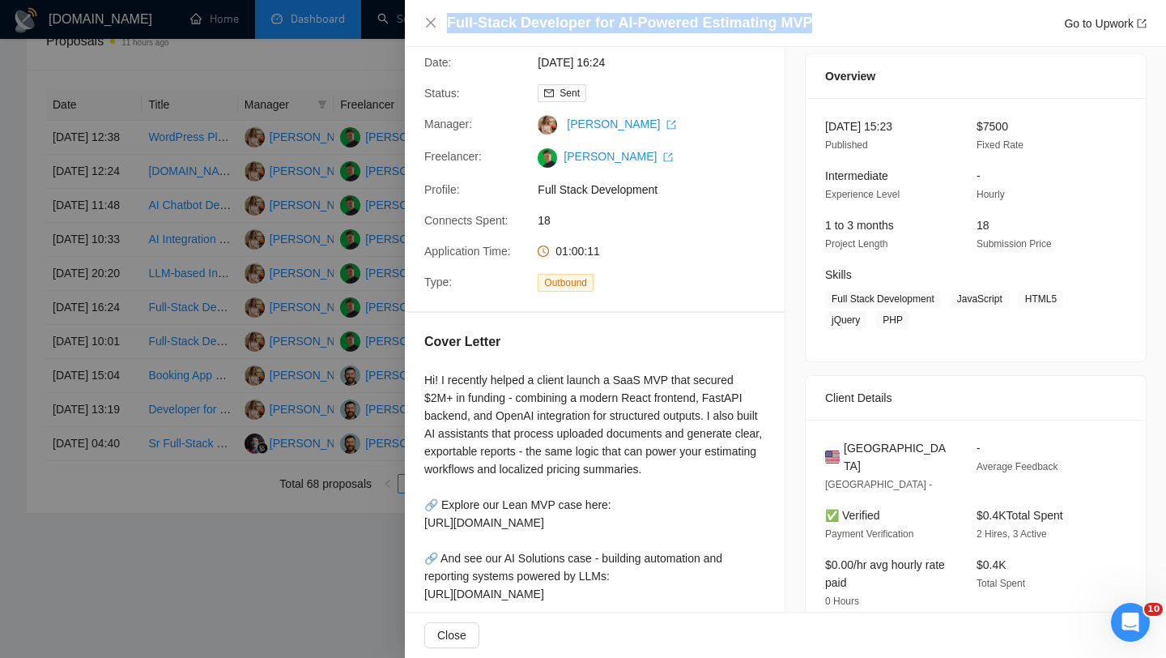
click at [528, 27] on h4 "Full-Stack Developer for AI-Powered Estimating MVP" at bounding box center [629, 23] width 365 height 20
copy h4 "Full-Stack Developer for AI-Powered Estimating MVP"
click at [432, 23] on icon "close" at bounding box center [431, 23] width 10 height 10
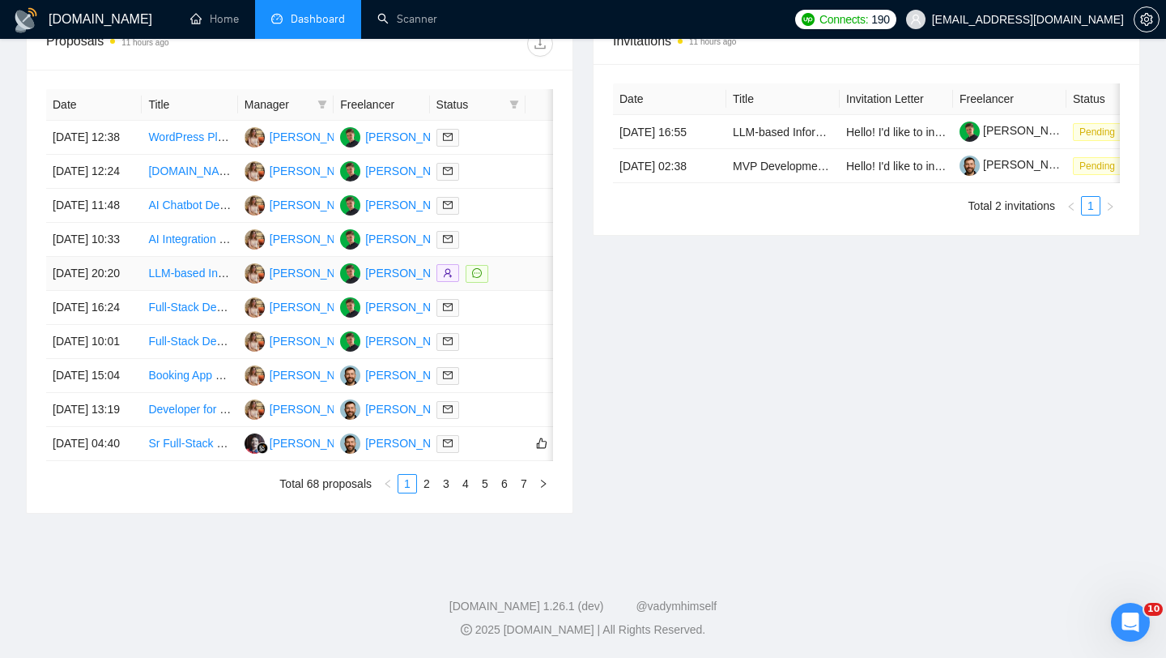
click at [96, 275] on td "[DATE] 20:20" at bounding box center [94, 274] width 96 height 34
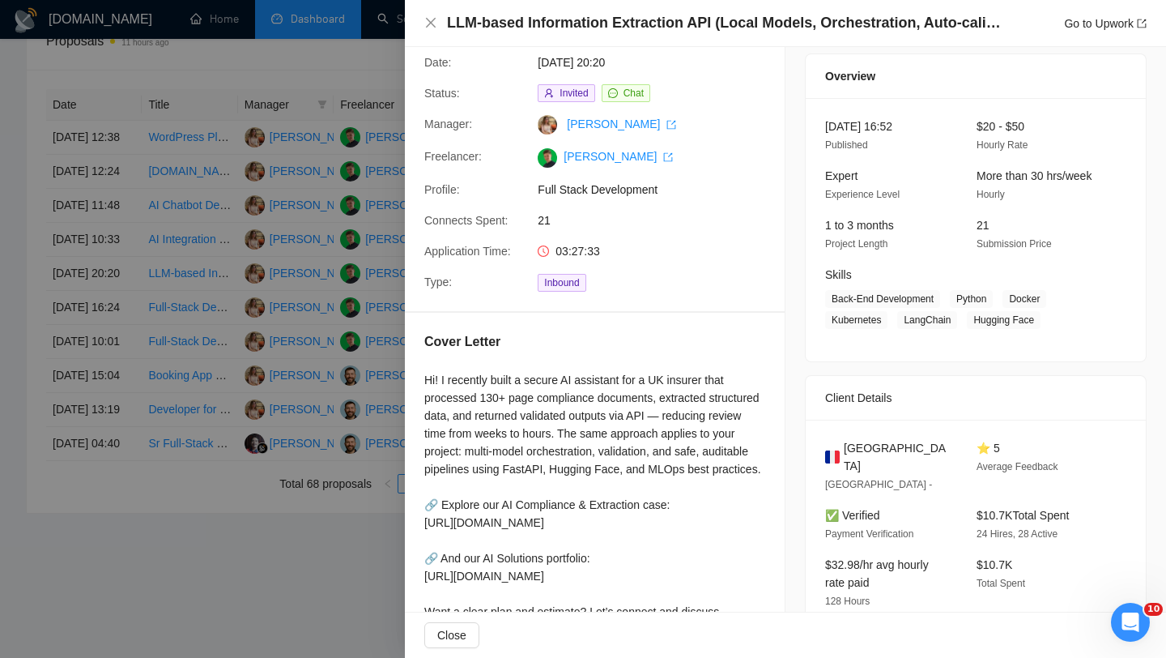
click at [509, 23] on h4 "LLM-based Information Extraction API (Local Models, Orchestration, Auto-calibra…" at bounding box center [726, 23] width 559 height 20
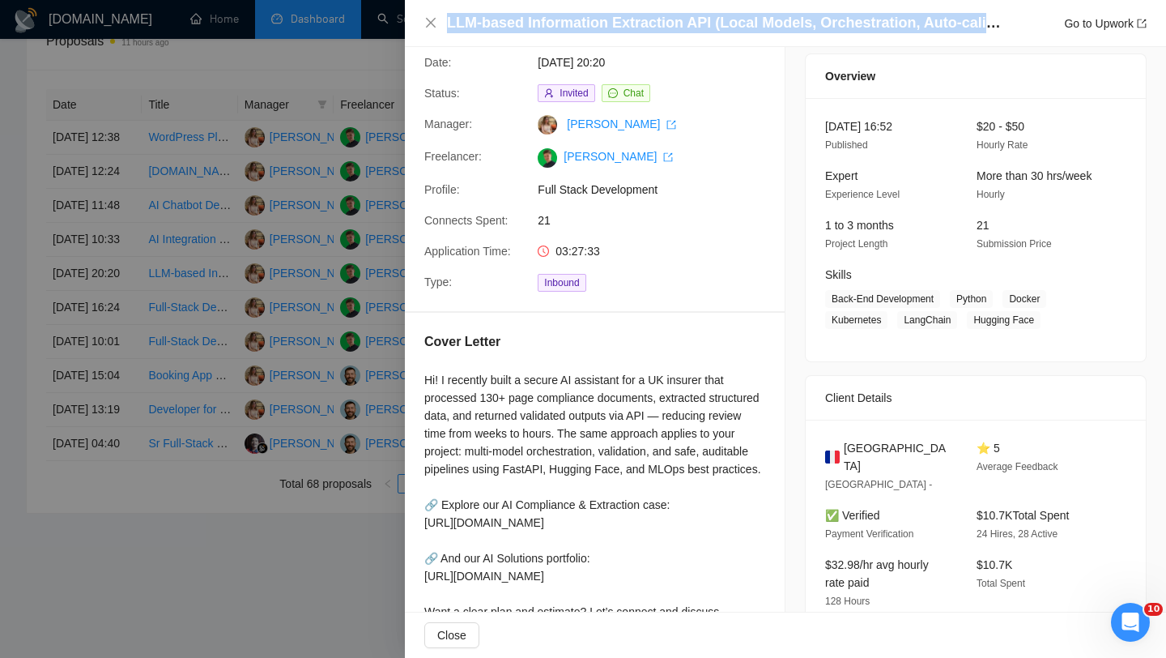
click at [509, 23] on h4 "LLM-based Information Extraction API (Local Models, Orchestration, Auto-calibra…" at bounding box center [726, 23] width 559 height 20
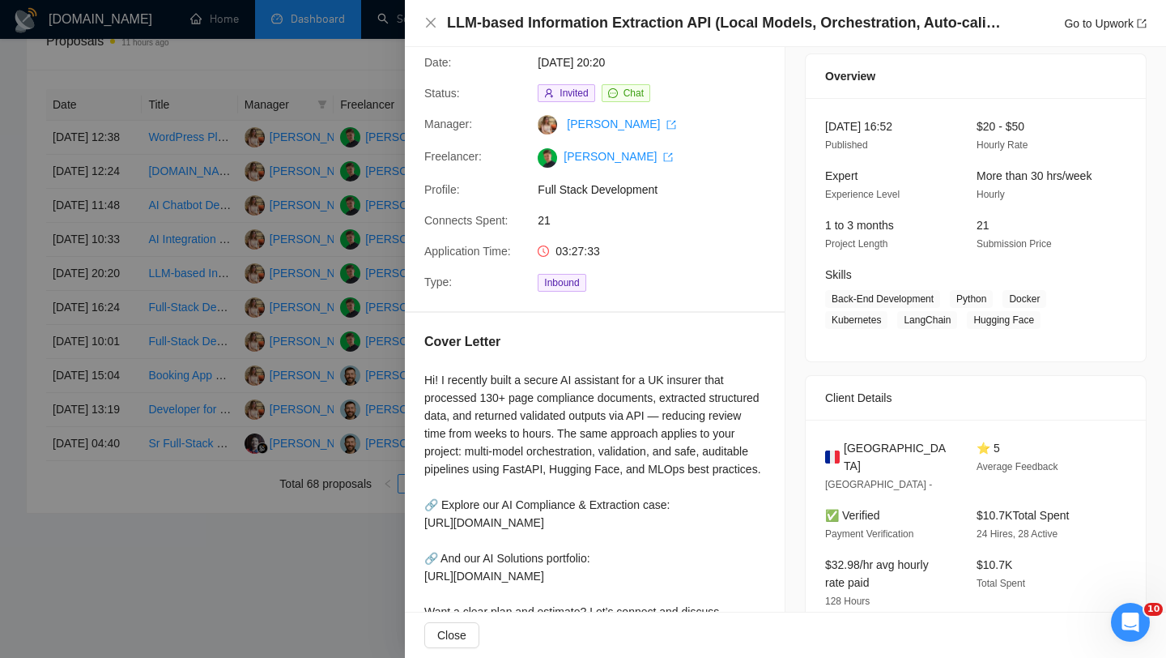
click at [424, 14] on div "LLM-based Information Extraction API (Local Models, Orchestration, Auto-calibra…" at bounding box center [785, 23] width 722 height 20
click at [429, 16] on icon "close" at bounding box center [430, 22] width 13 height 13
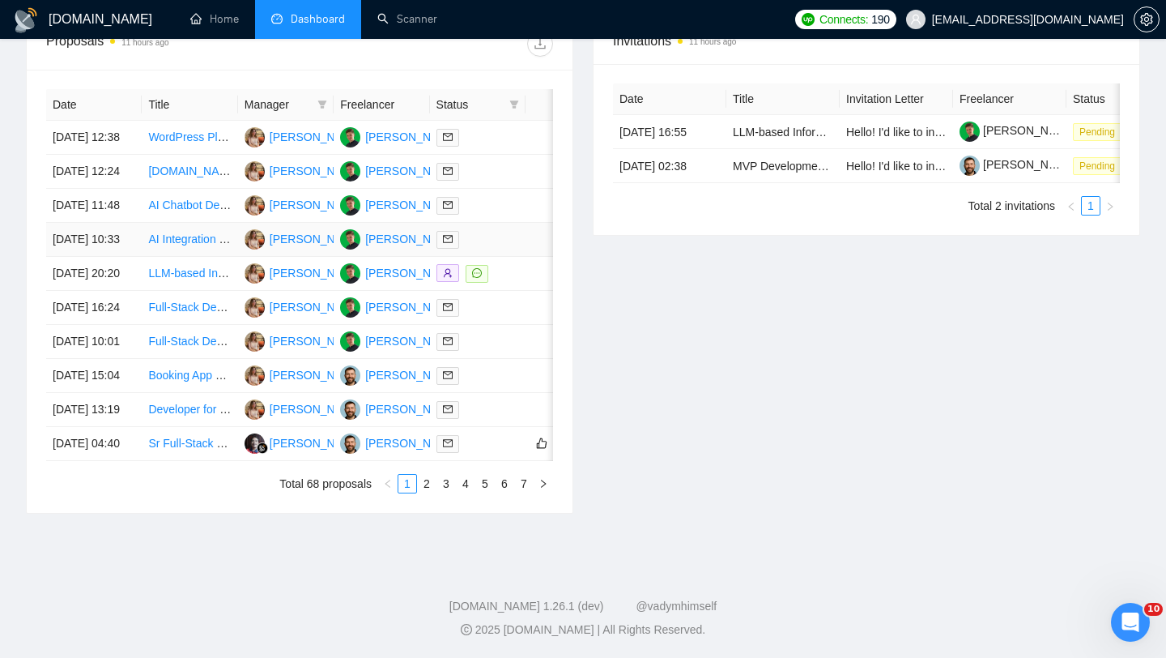
click at [110, 244] on td "[DATE] 10:33" at bounding box center [94, 240] width 96 height 34
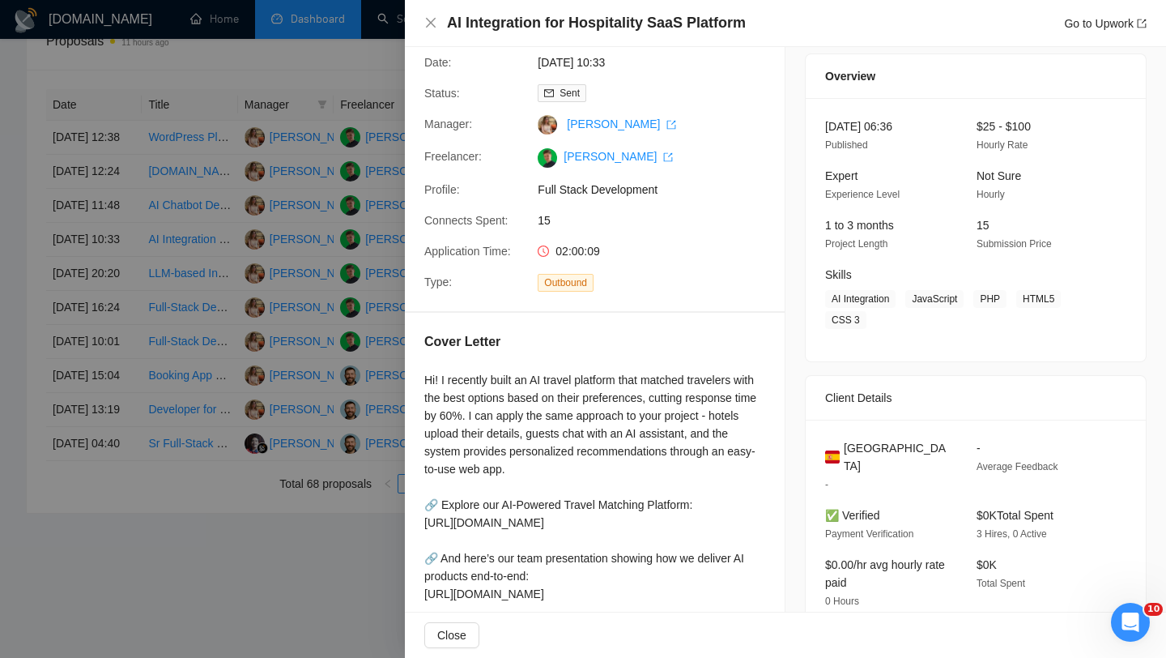
click at [497, 26] on h4 "AI Integration for Hospitality SaaS Platform" at bounding box center [596, 23] width 299 height 20
copy h4 "AI Integration for Hospitality SaaS Platform"
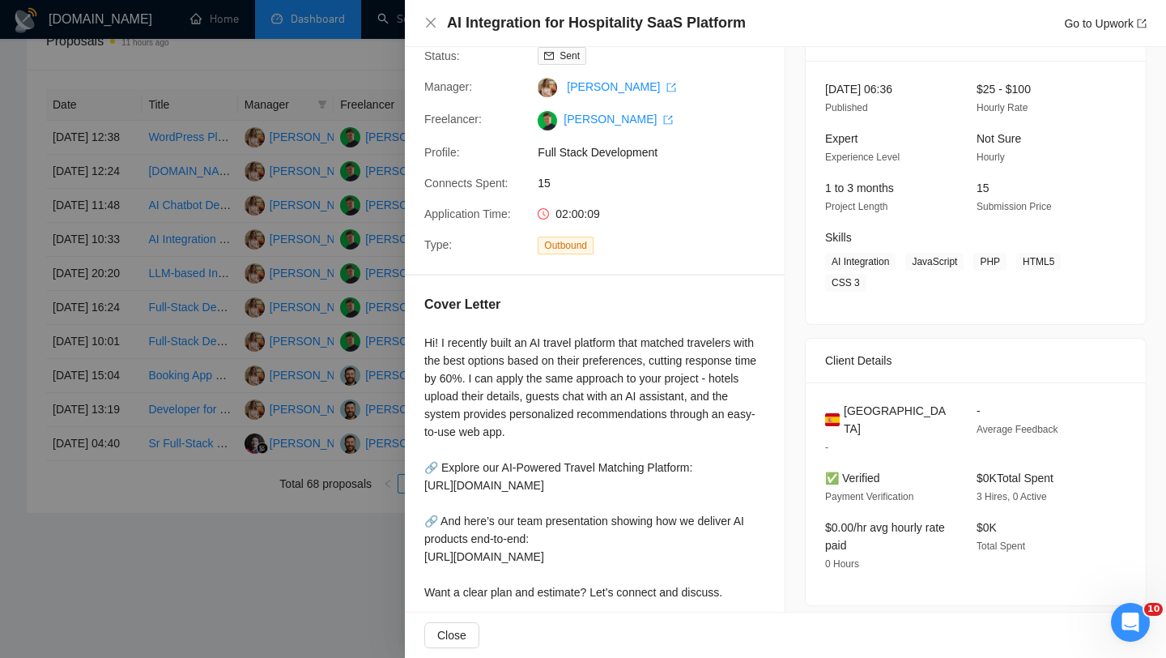
click at [878, 411] on div "Spain" at bounding box center [888, 420] width 126 height 36
click at [870, 411] on span "Spain" at bounding box center [897, 420] width 107 height 36
copy span "Spain"
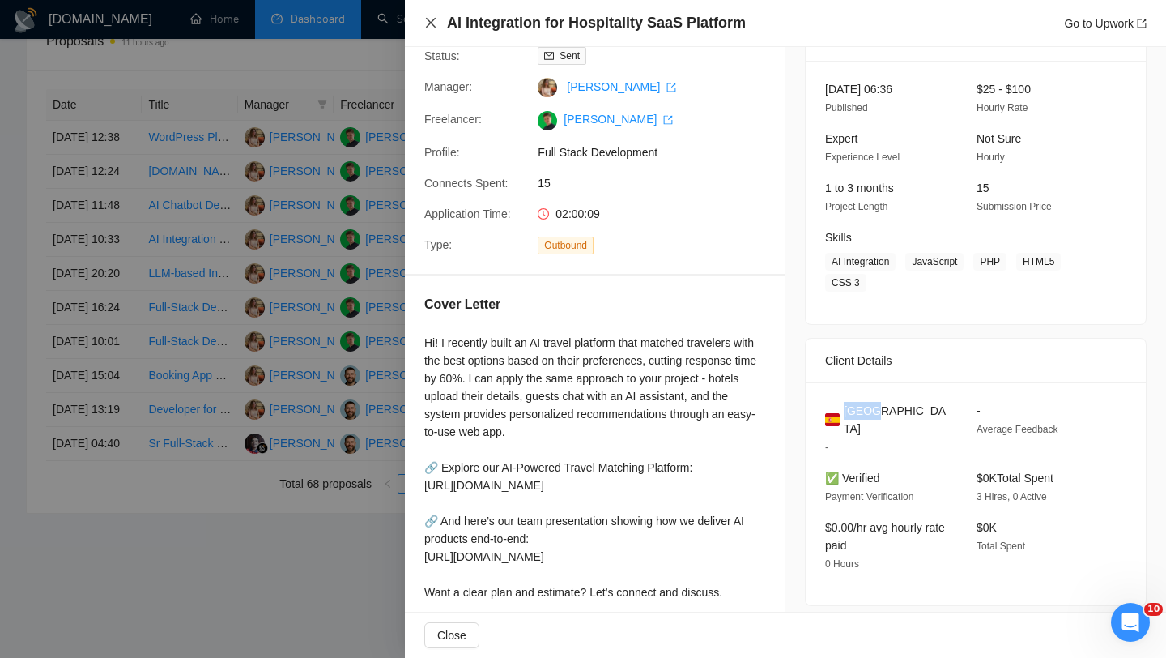
click at [434, 26] on icon "close" at bounding box center [431, 23] width 10 height 10
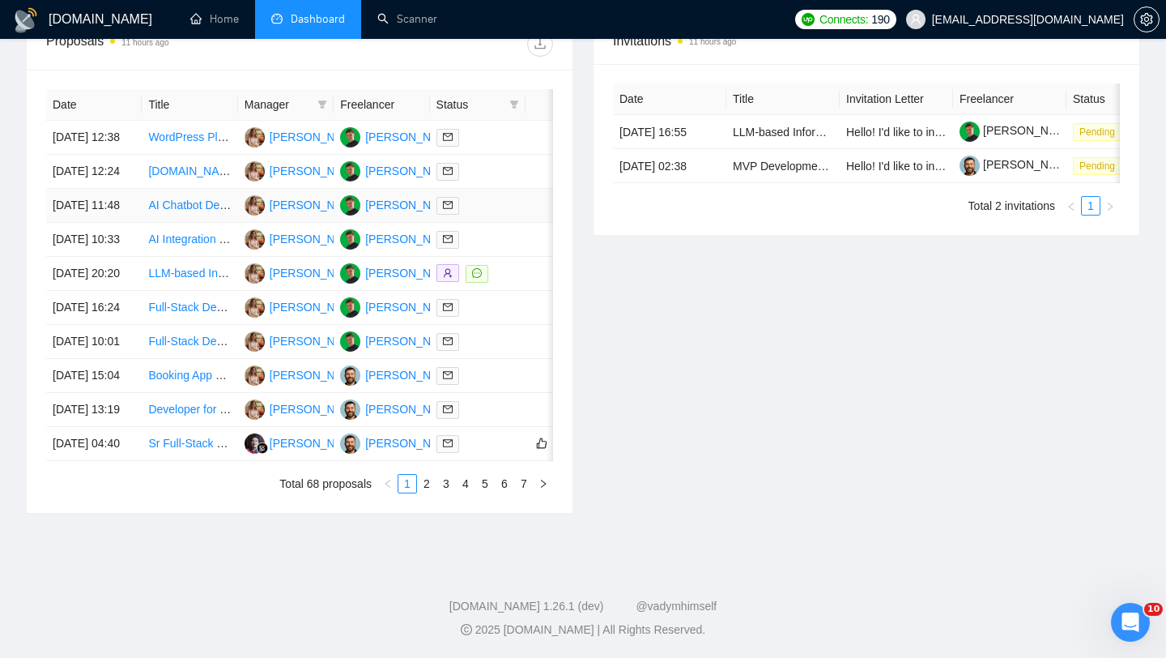
click at [141, 189] on td "[DATE] 11:48" at bounding box center [94, 206] width 96 height 34
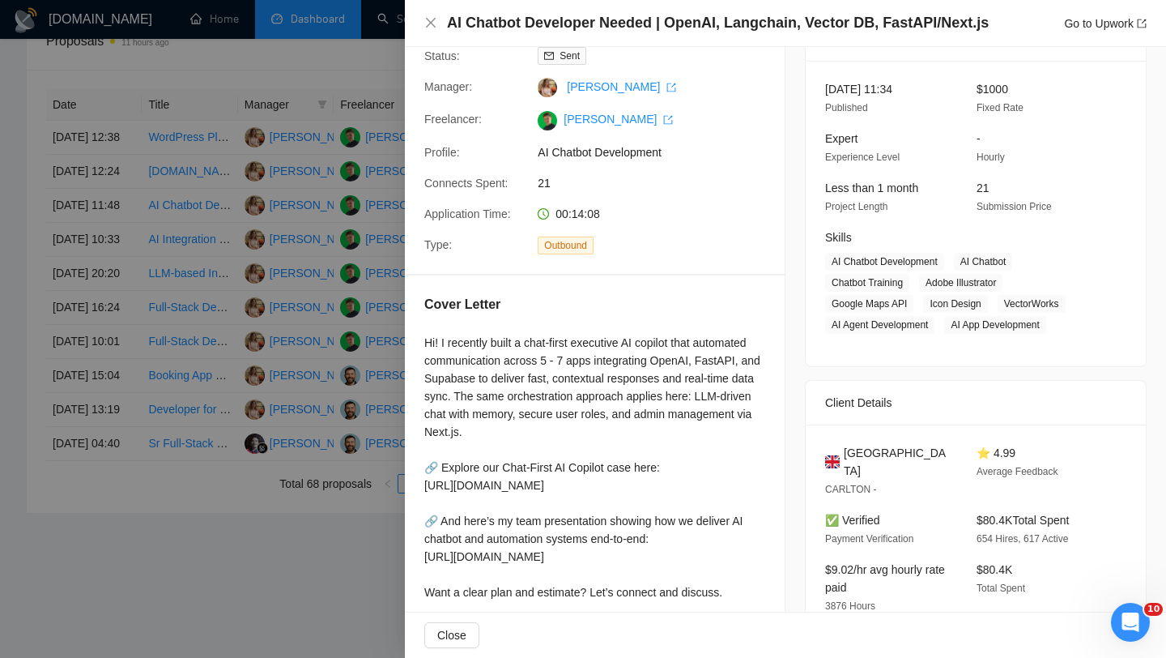
click at [492, 23] on h4 "AI Chatbot Developer Needed | OpenAI, Langchain, Vector DB, FastAPI/Next.js" at bounding box center [718, 23] width 542 height 20
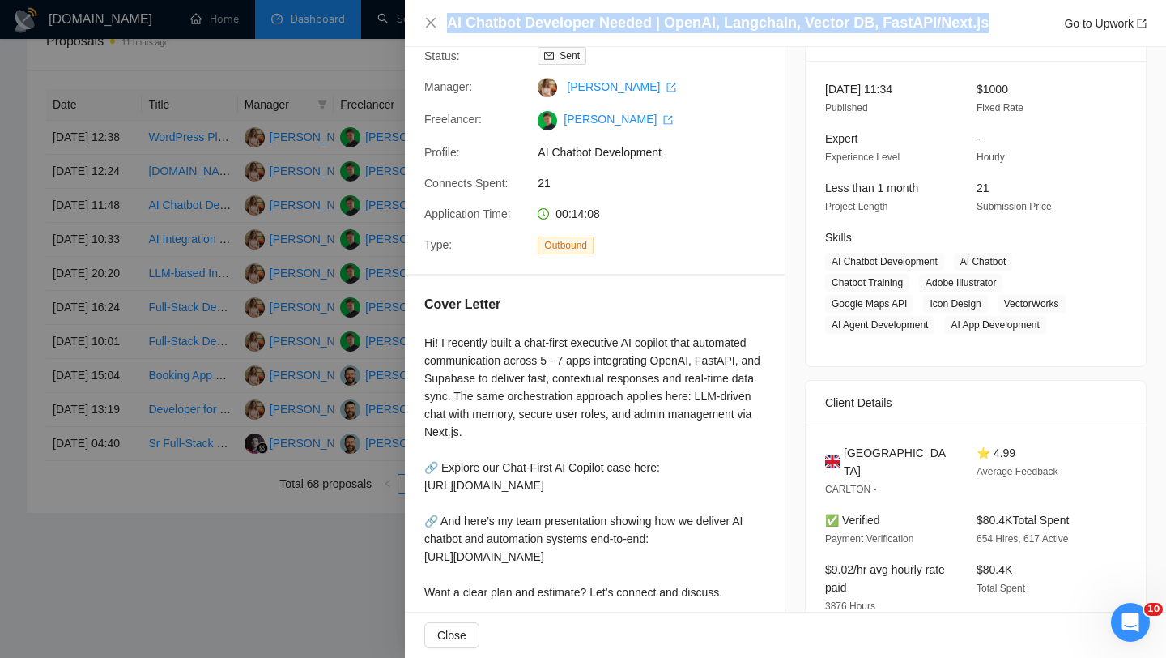
click at [492, 23] on h4 "AI Chatbot Developer Needed | OpenAI, Langchain, Vector DB, FastAPI/Next.js" at bounding box center [718, 23] width 542 height 20
copy h4 "AI Chatbot Developer Needed | OpenAI, Langchain, Vector DB, FastAPI/Next.js"
click at [427, 19] on icon "close" at bounding box center [431, 23] width 10 height 10
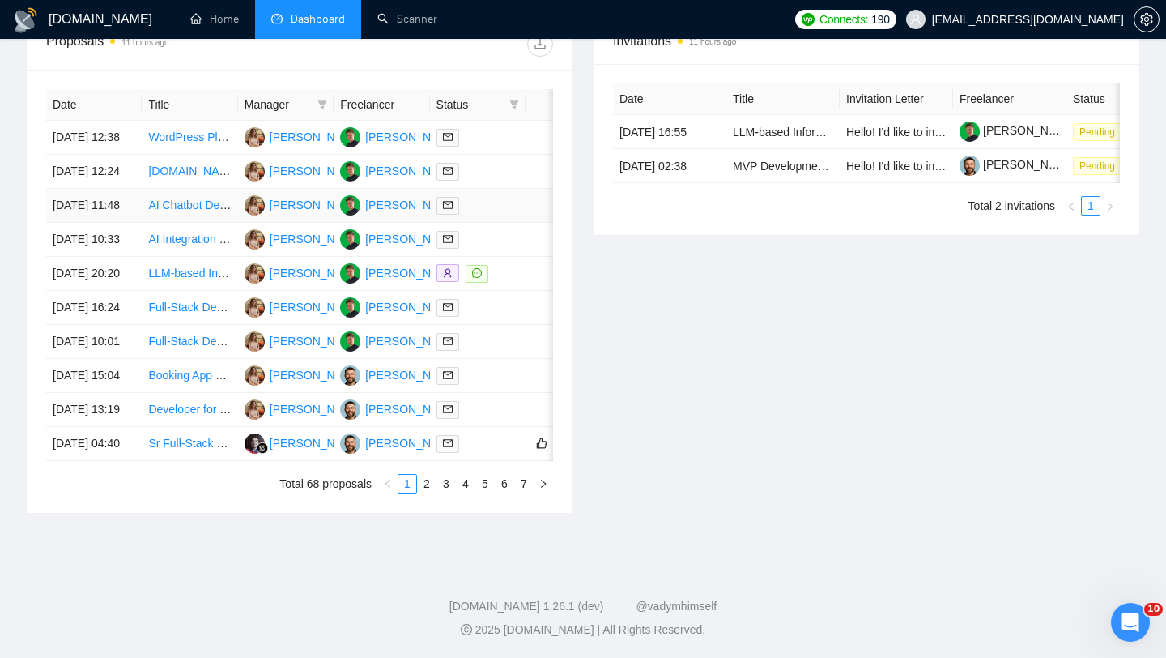
click at [138, 189] on td "[DATE] 11:48" at bounding box center [94, 206] width 96 height 34
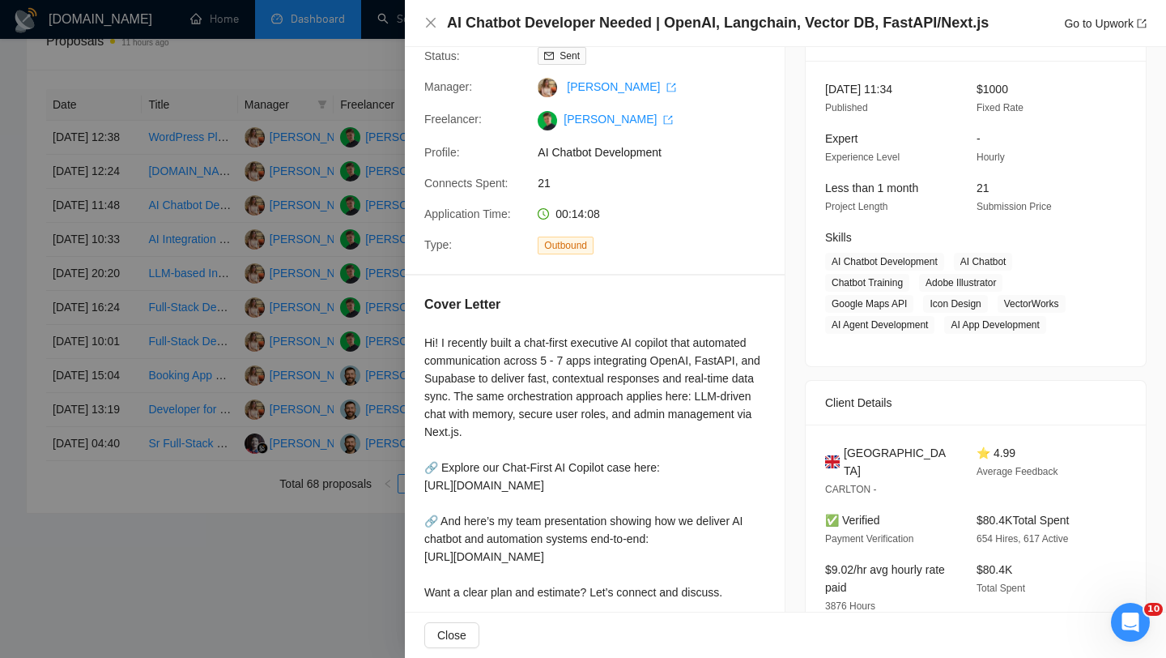
click at [893, 445] on span "United Kingdom" at bounding box center [897, 462] width 107 height 36
copy span "United Kingdom"
click at [425, 24] on icon "close" at bounding box center [430, 22] width 13 height 13
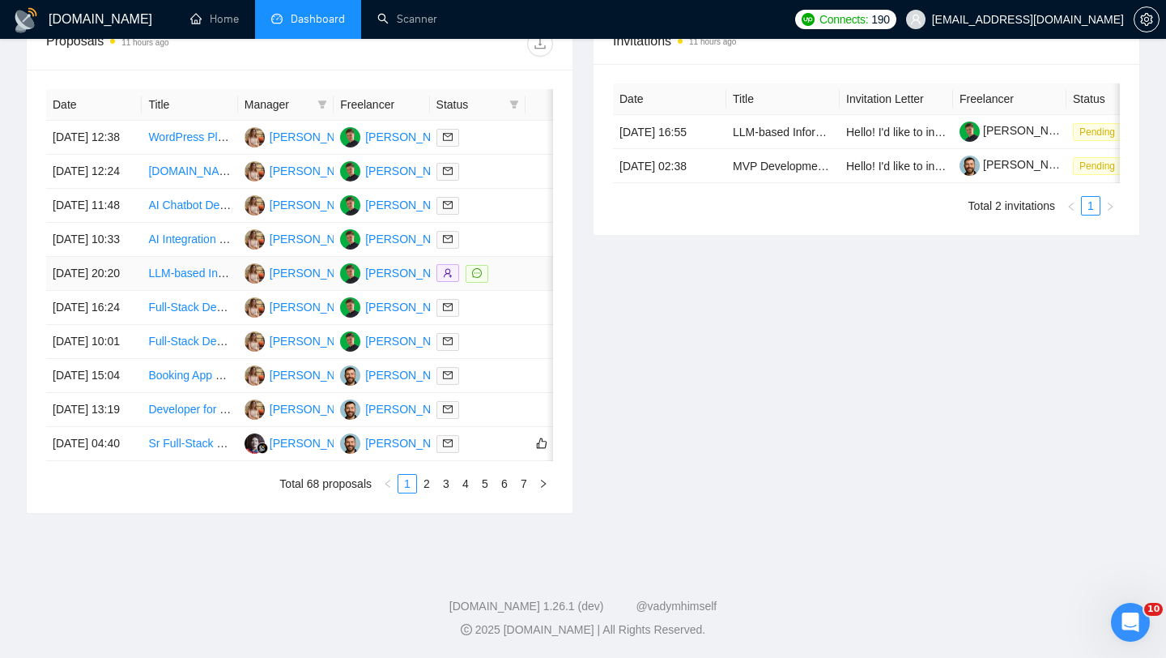
click at [137, 277] on td "[DATE] 20:20" at bounding box center [94, 274] width 96 height 34
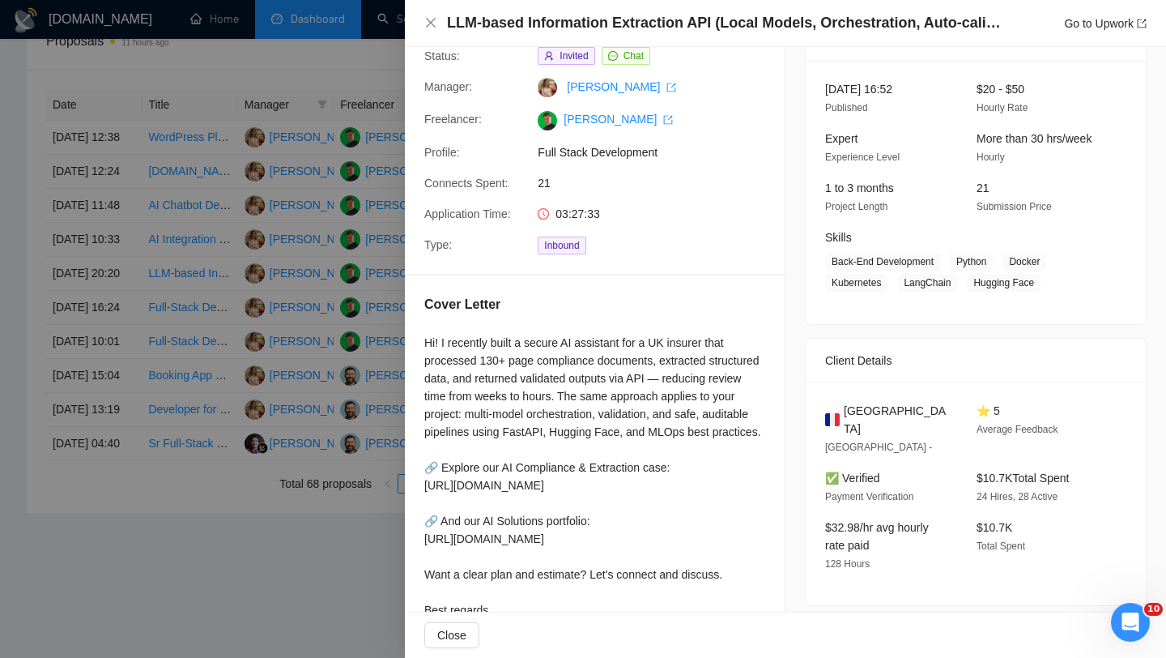
click at [429, 30] on div "LLM-based Information Extraction API (Local Models, Orchestration, Auto-calibra…" at bounding box center [785, 23] width 722 height 20
click at [428, 26] on icon "close" at bounding box center [431, 23] width 10 height 10
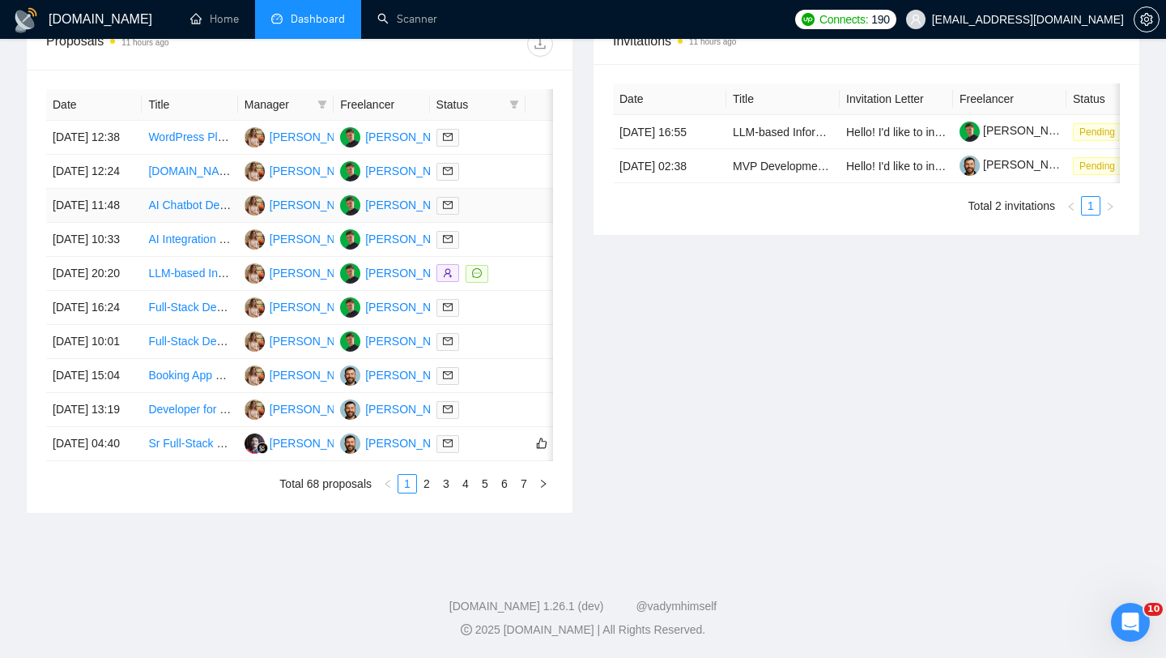
click at [134, 189] on td "[DATE] 11:48" at bounding box center [94, 206] width 96 height 34
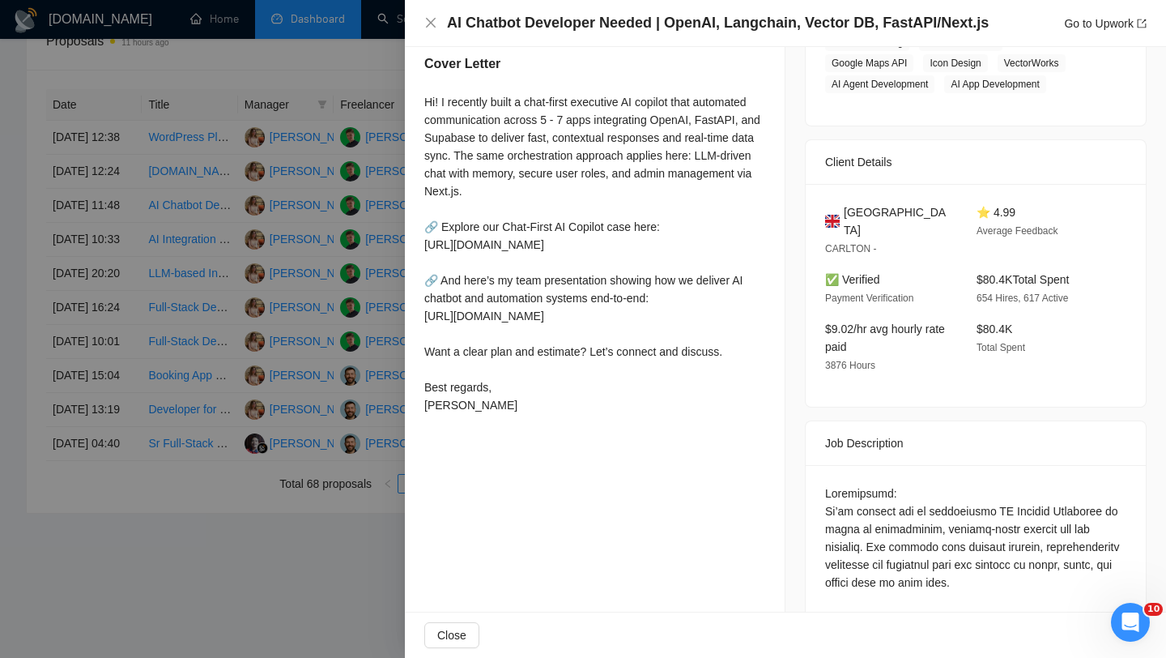
scroll to position [325, 0]
click at [431, 19] on icon "close" at bounding box center [430, 22] width 13 height 13
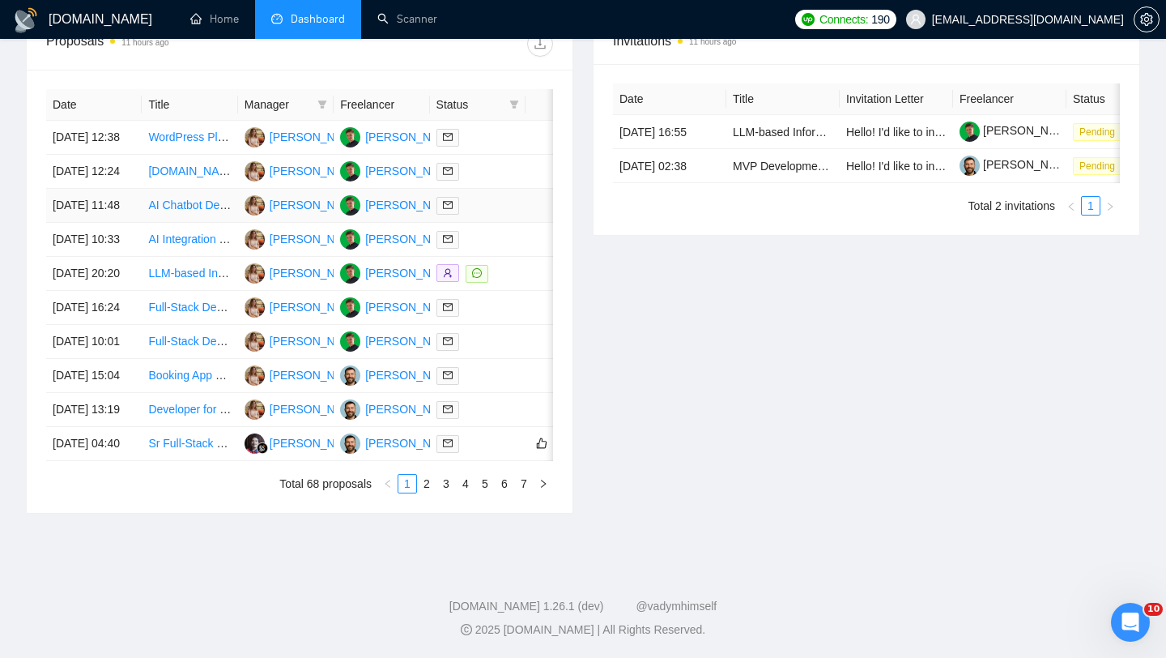
click at [186, 198] on link "AI Chatbot Developer Needed | OpenAI, Langchain, Vector DB, FastAPI/Next.js" at bounding box center [347, 204] width 399 height 13
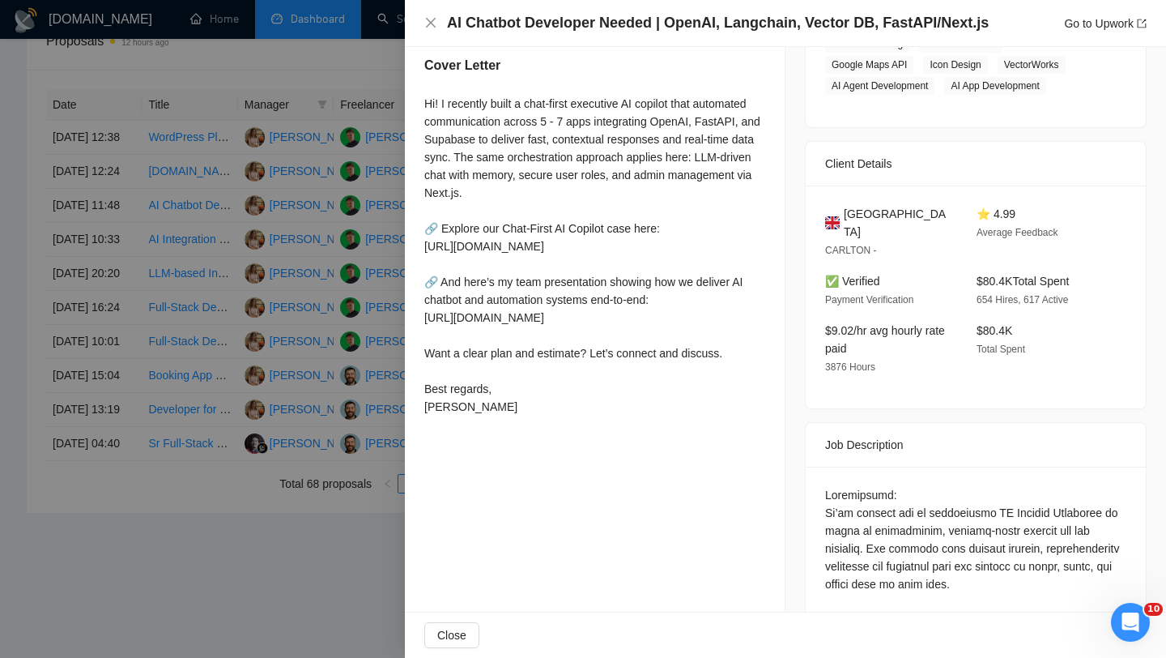
click at [420, 22] on div "AI Chatbot Developer Needed | OpenAI, Langchain, Vector DB, FastAPI/Next.js Go …" at bounding box center [785, 23] width 761 height 47
click at [422, 22] on div "AI Chatbot Developer Needed | OpenAI, Langchain, Vector DB, FastAPI/Next.js Go …" at bounding box center [785, 23] width 761 height 47
click at [429, 23] on icon "close" at bounding box center [430, 22] width 13 height 13
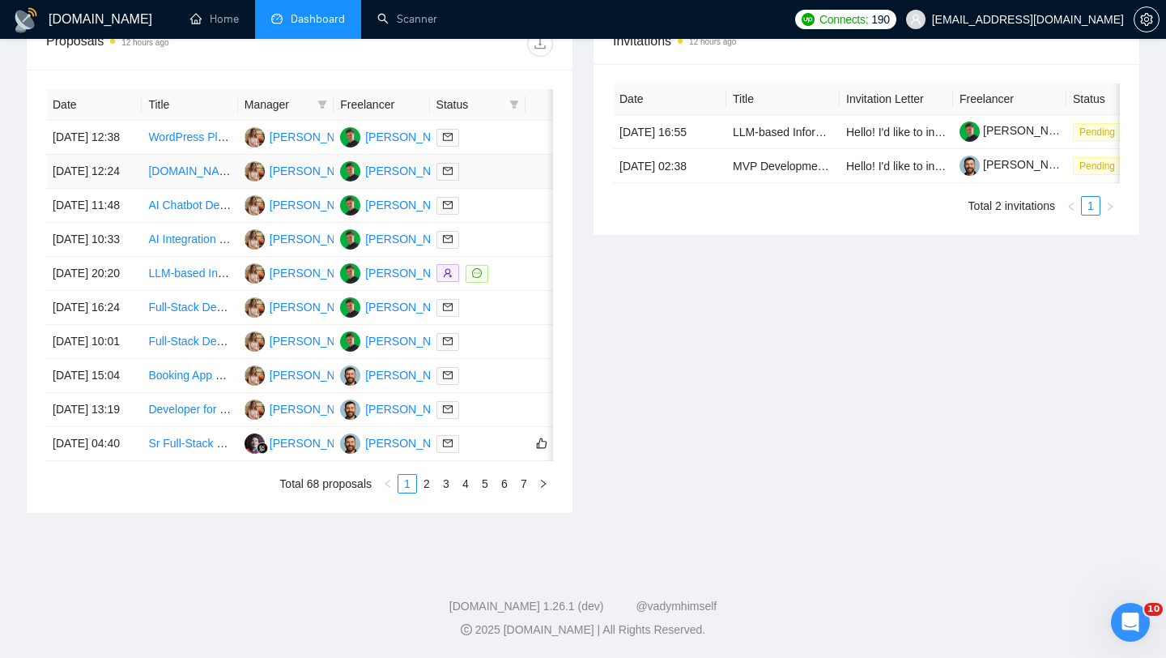
click at [137, 155] on td "[DATE] 12:24" at bounding box center [94, 172] width 96 height 34
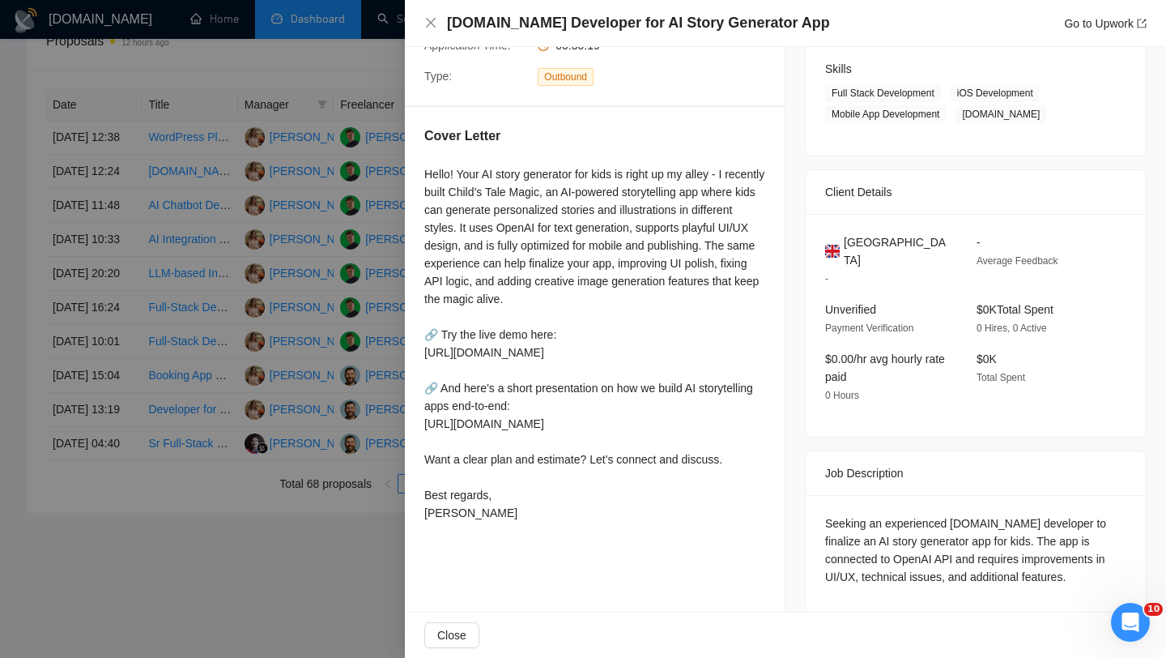
click at [490, 19] on h4 "[DOMAIN_NAME] Developer for AI Story Generator App" at bounding box center [638, 23] width 383 height 20
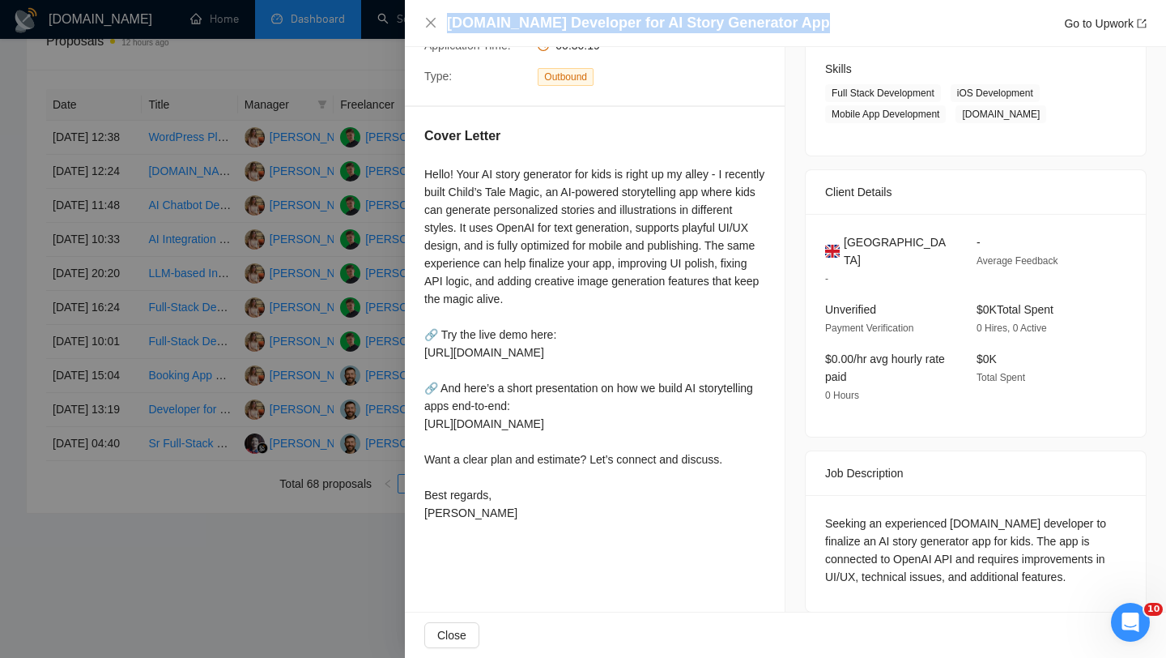
click at [490, 19] on h4 "[DOMAIN_NAME] Developer for AI Story Generator App" at bounding box center [638, 23] width 383 height 20
copy h4 "[DOMAIN_NAME] Developer for AI Story Generator App"
click at [436, 25] on icon "close" at bounding box center [430, 22] width 13 height 13
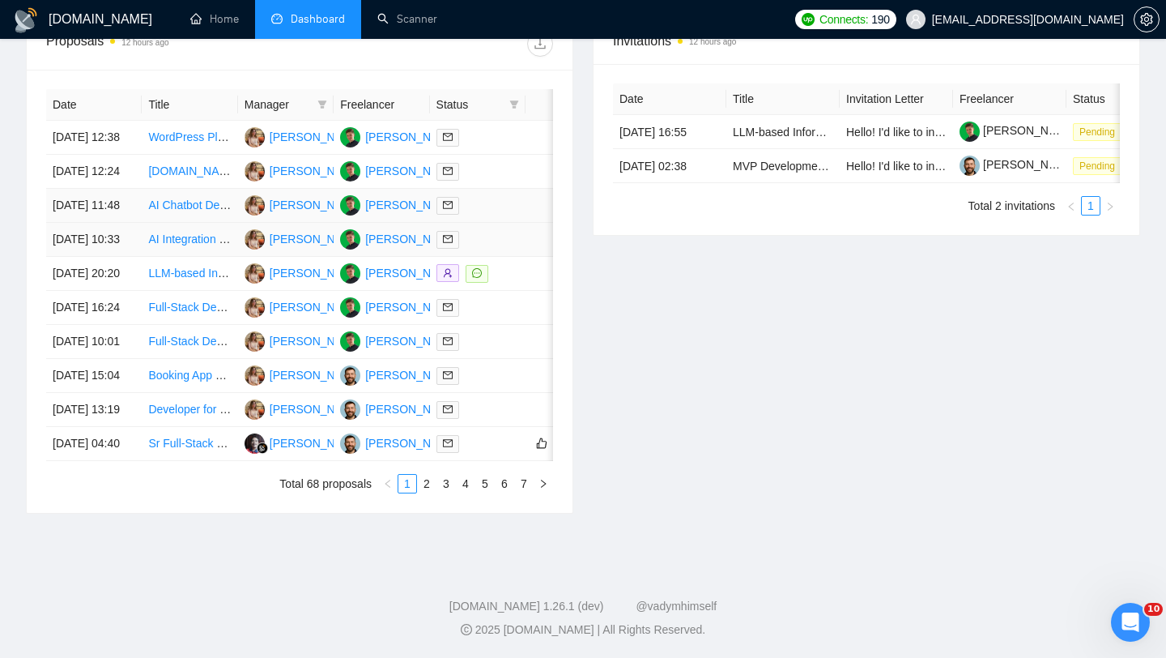
scroll to position [664, 0]
click at [125, 181] on td "[DATE] 12:24" at bounding box center [94, 172] width 96 height 34
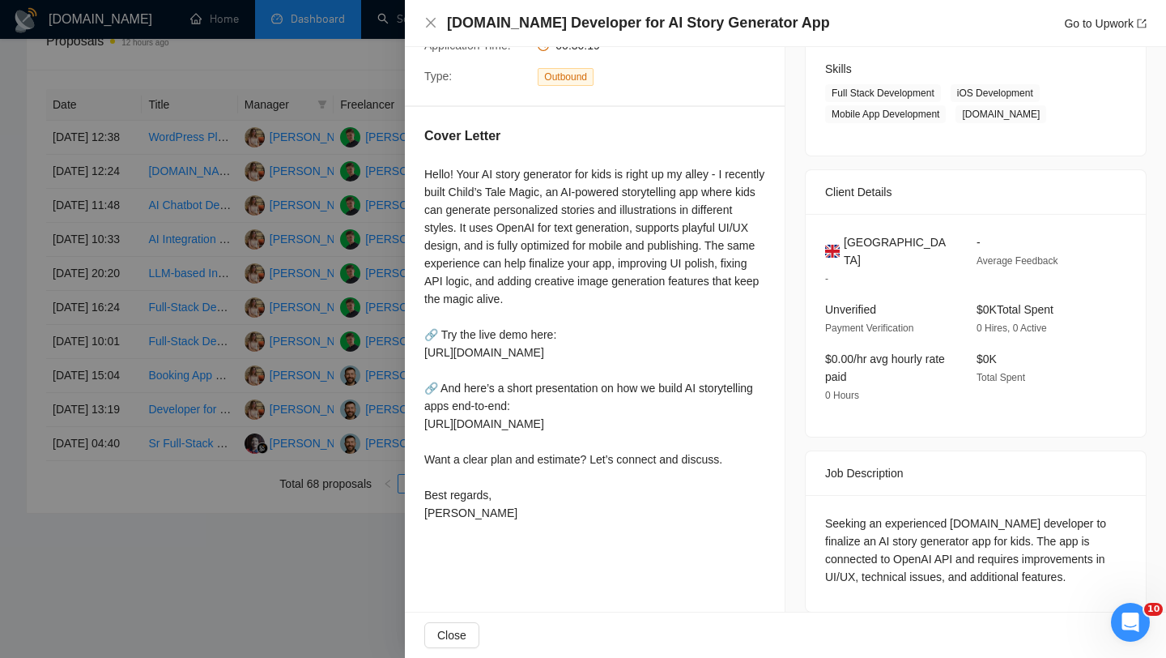
click at [878, 244] on span "United Kingdom" at bounding box center [897, 251] width 107 height 36
click at [433, 19] on icon "close" at bounding box center [430, 22] width 13 height 13
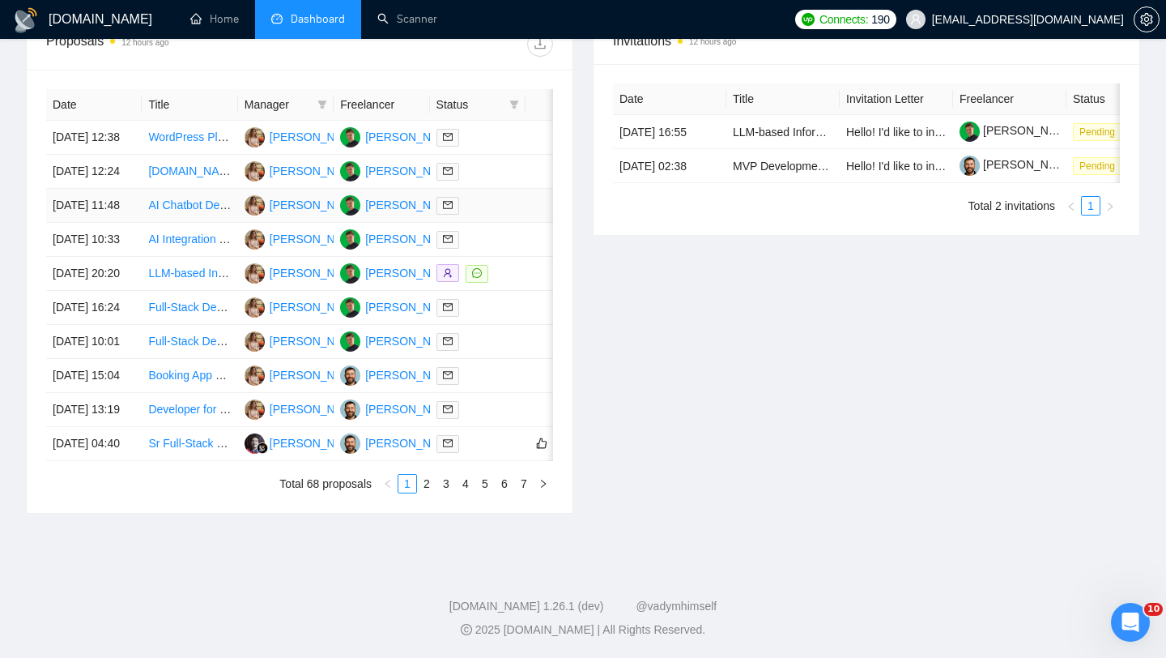
click at [134, 223] on td "[DATE] 11:48" at bounding box center [94, 206] width 96 height 34
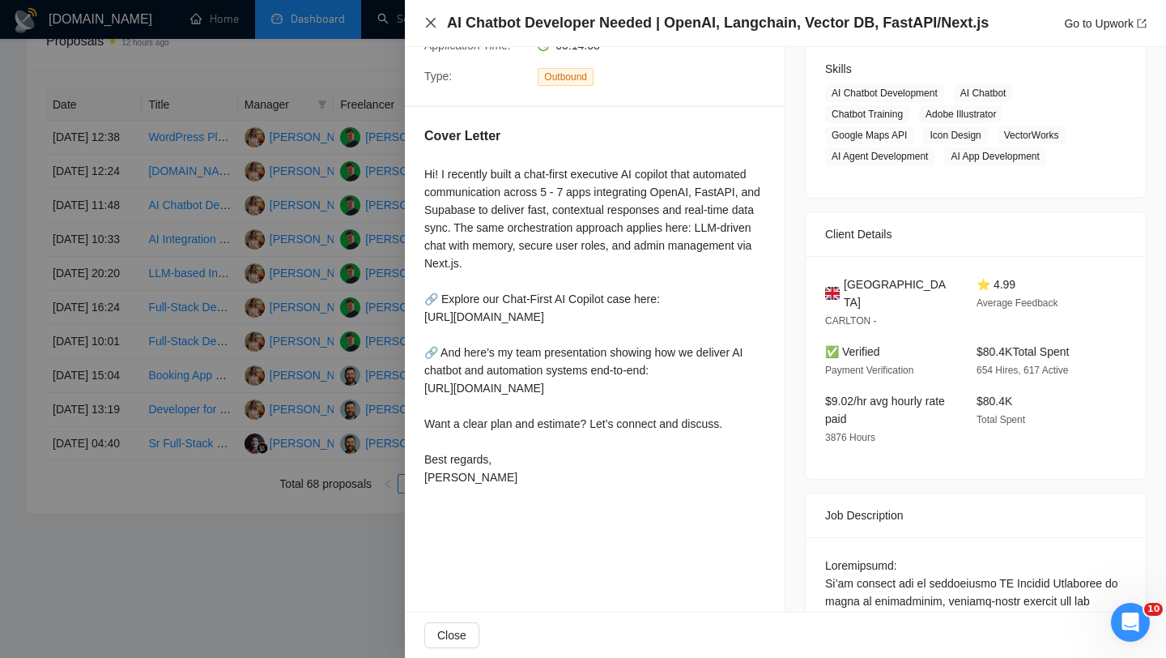
click at [429, 20] on icon "close" at bounding box center [430, 22] width 13 height 13
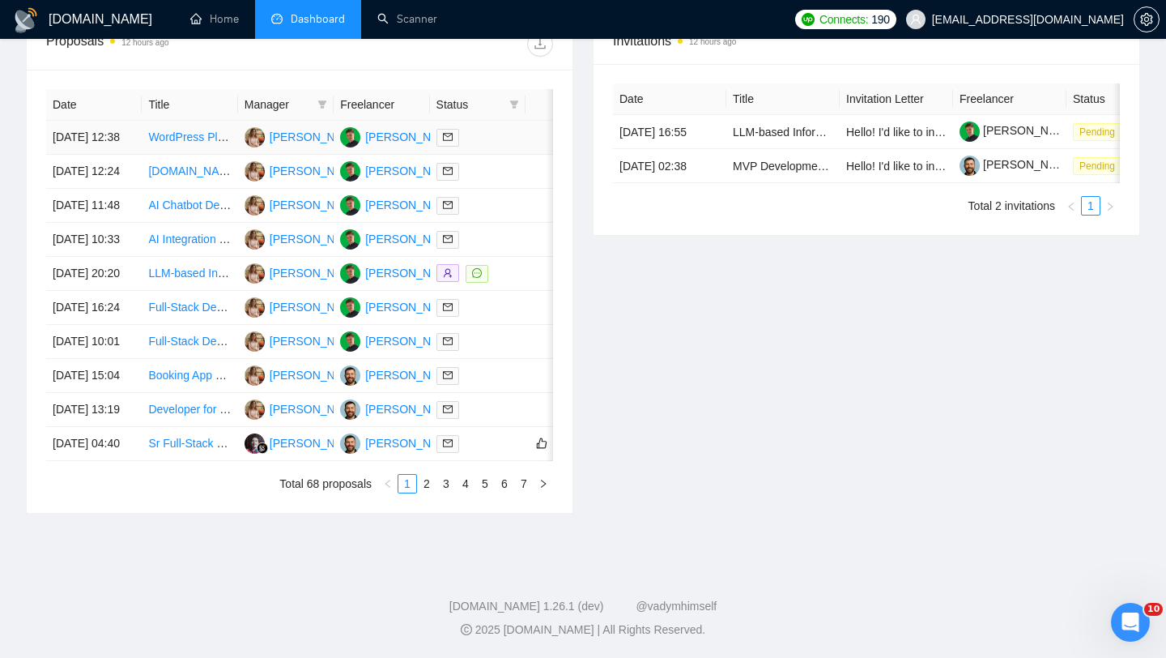
click at [137, 128] on td "[DATE] 12:38" at bounding box center [94, 138] width 96 height 34
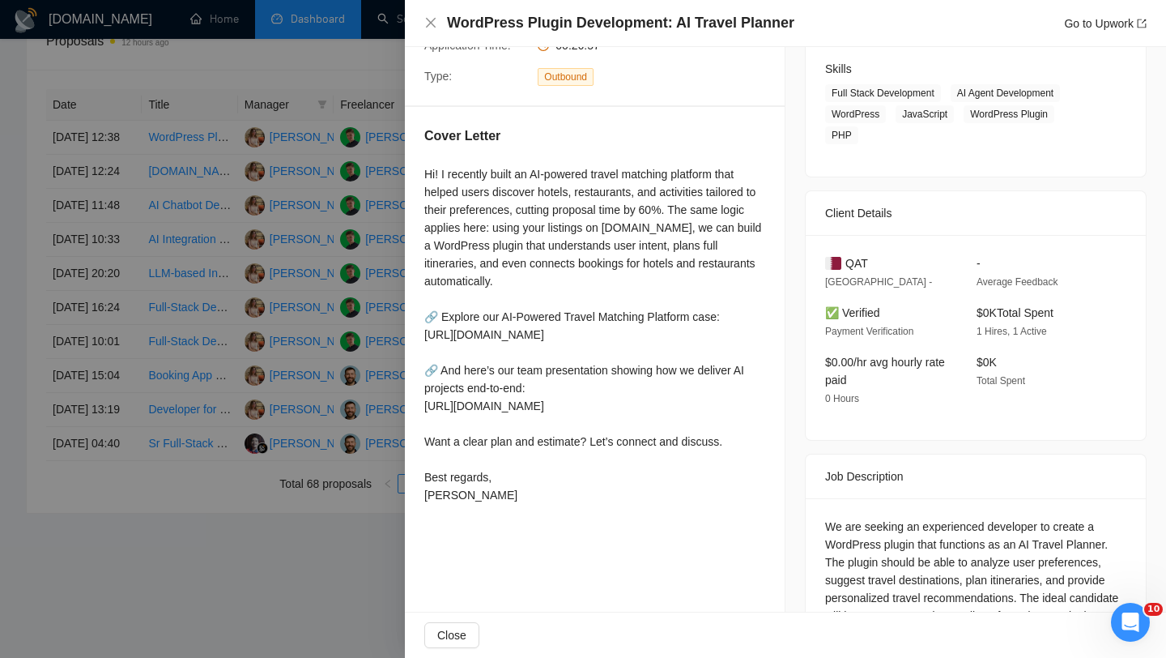
click at [488, 21] on h4 "WordPress Plugin Development: AI Travel Planner" at bounding box center [620, 23] width 347 height 20
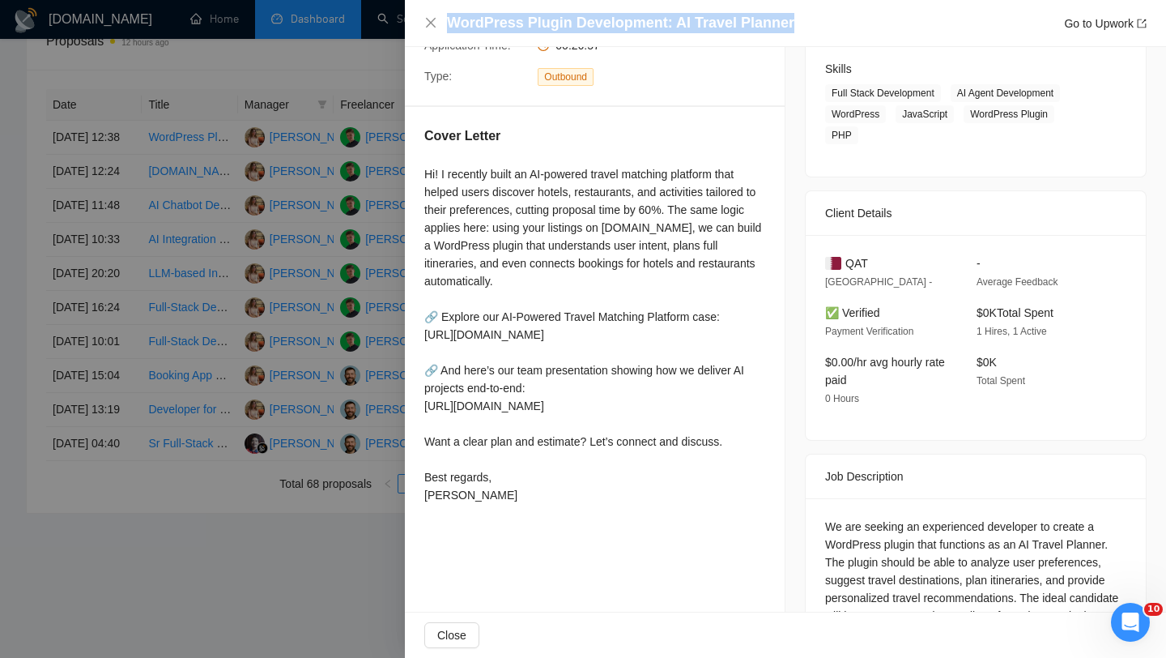
click at [488, 21] on h4 "WordPress Plugin Development: AI Travel Planner" at bounding box center [620, 23] width 347 height 20
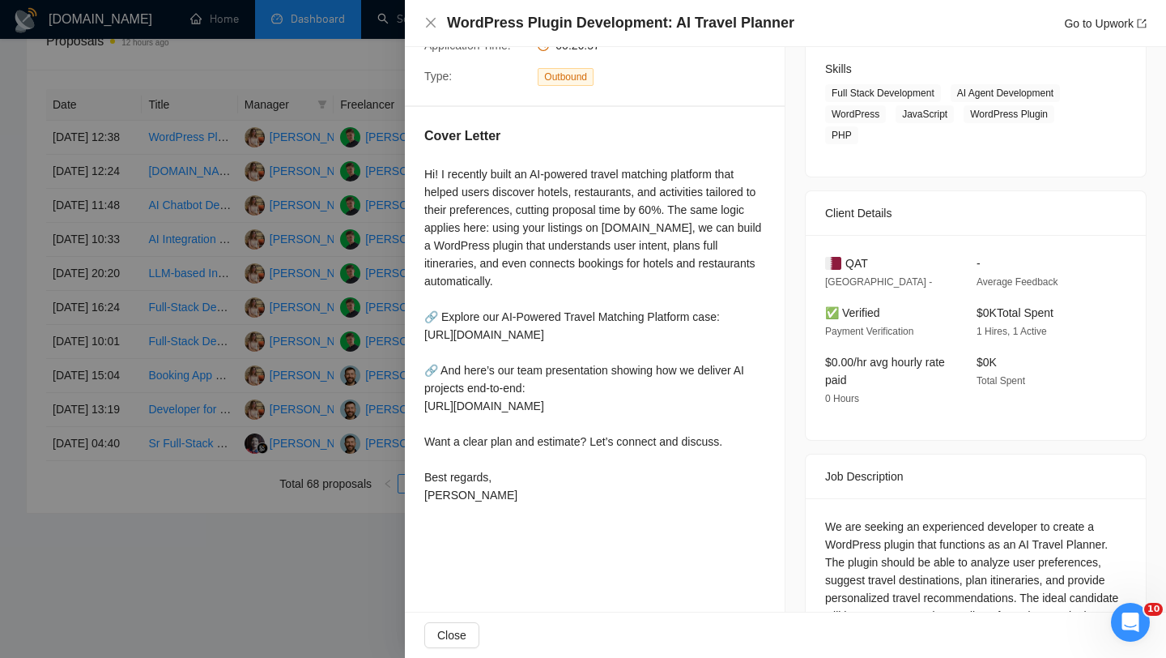
click at [423, 25] on div "WordPress Plugin Development: AI Travel Planner Go to Upwork" at bounding box center [785, 23] width 761 height 47
click at [433, 25] on icon "close" at bounding box center [431, 23] width 10 height 10
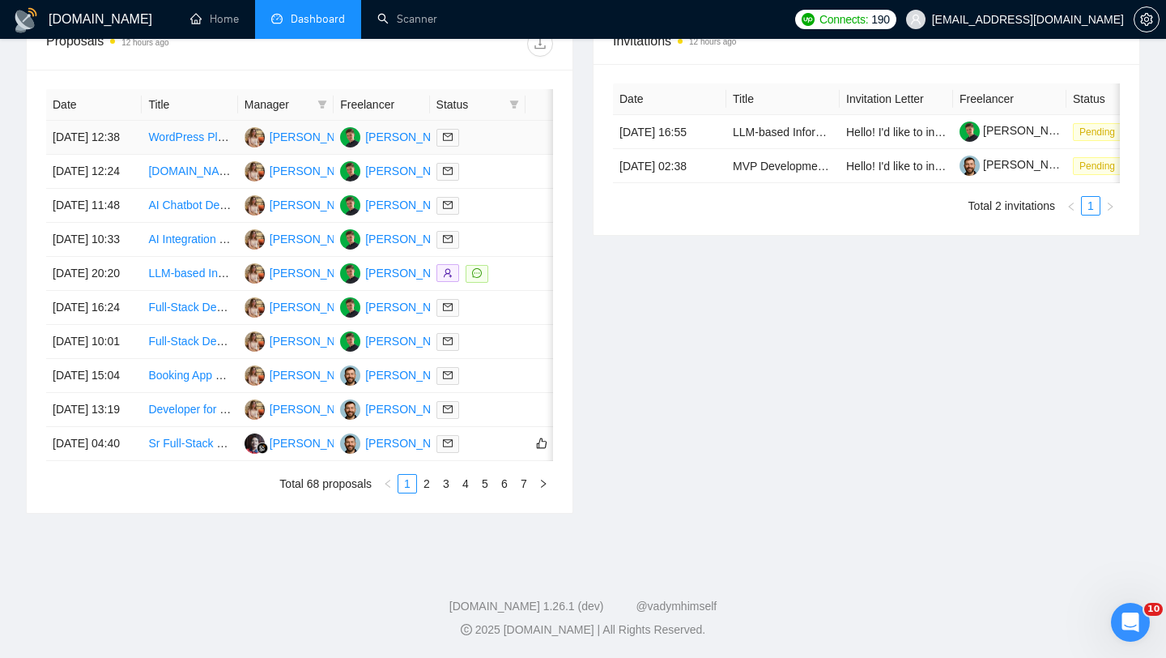
click at [132, 142] on td "[DATE] 12:38" at bounding box center [94, 138] width 96 height 34
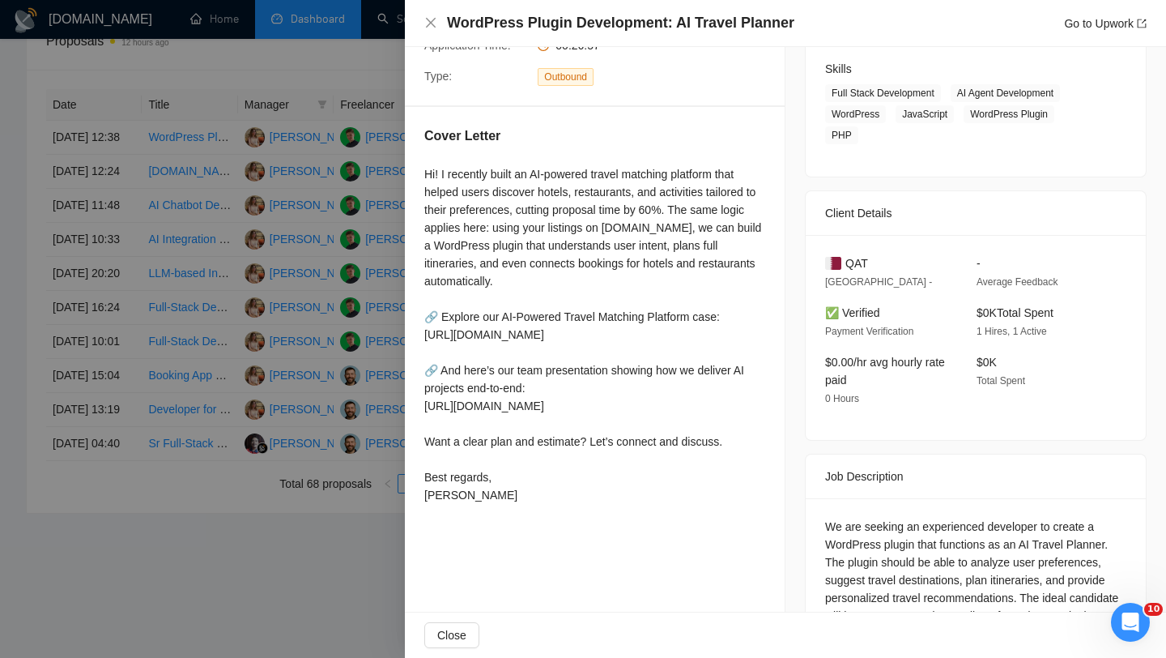
click at [852, 258] on span "QAT" at bounding box center [857, 263] width 23 height 18
click at [432, 27] on icon "close" at bounding box center [430, 22] width 13 height 13
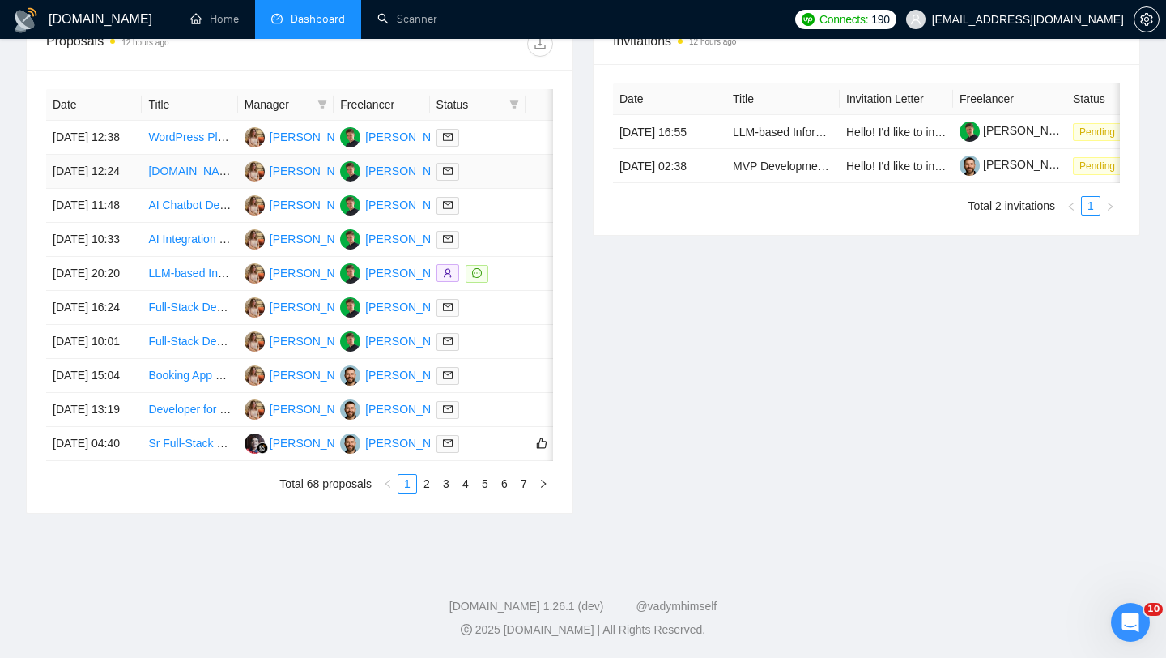
scroll to position [501, 0]
